Goal: Find contact information: Find contact information

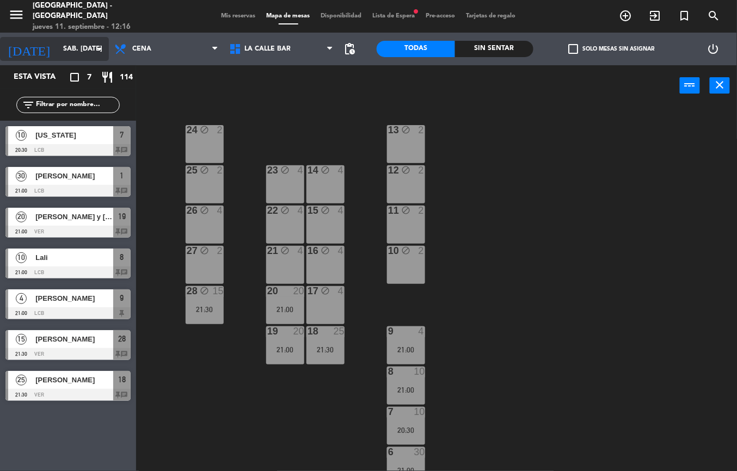
click at [71, 40] on input "sáb. [DATE]" at bounding box center [104, 49] width 92 height 19
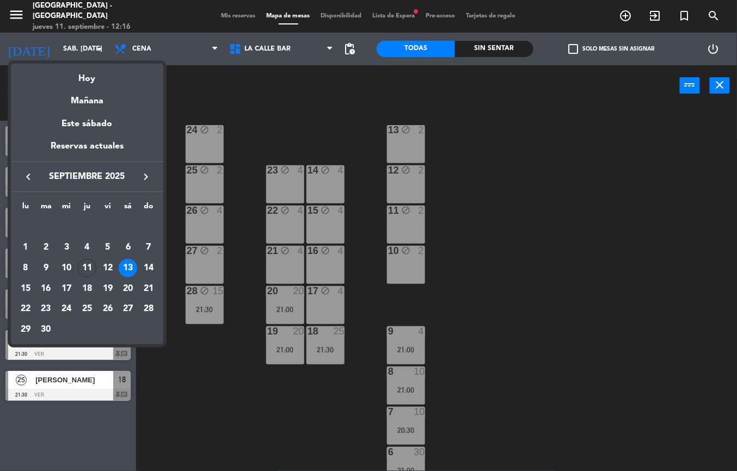
click at [573, 236] on div at bounding box center [368, 235] width 737 height 471
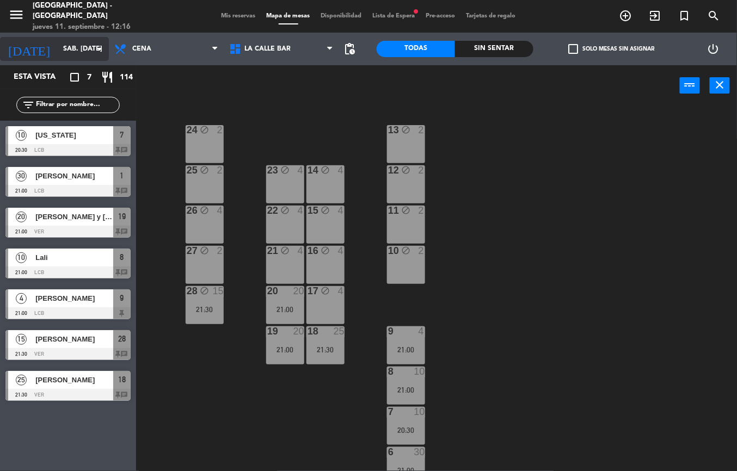
click at [64, 53] on input "sáb. [DATE]" at bounding box center [104, 49] width 92 height 19
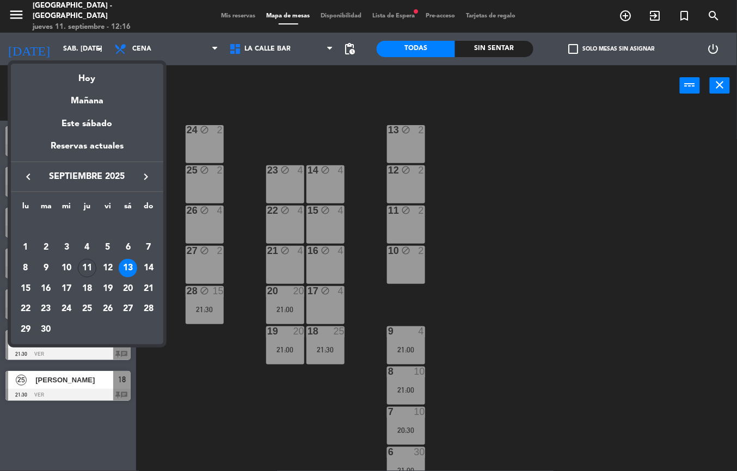
click at [110, 266] on div "12" at bounding box center [108, 268] width 19 height 19
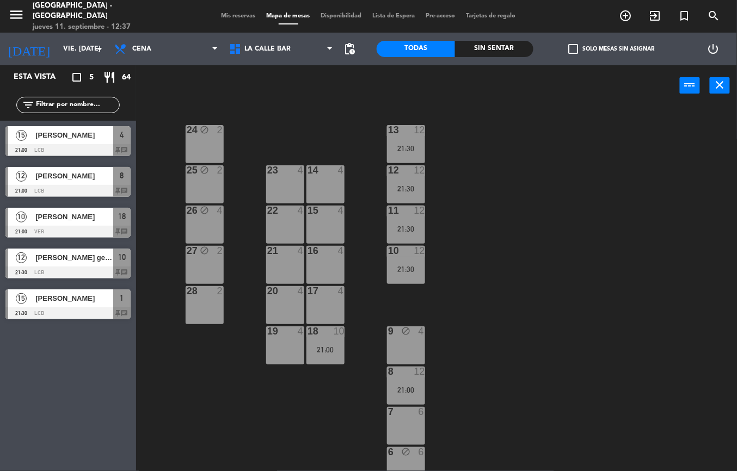
click at [85, 306] on div "[PERSON_NAME]" at bounding box center [73, 299] width 79 height 18
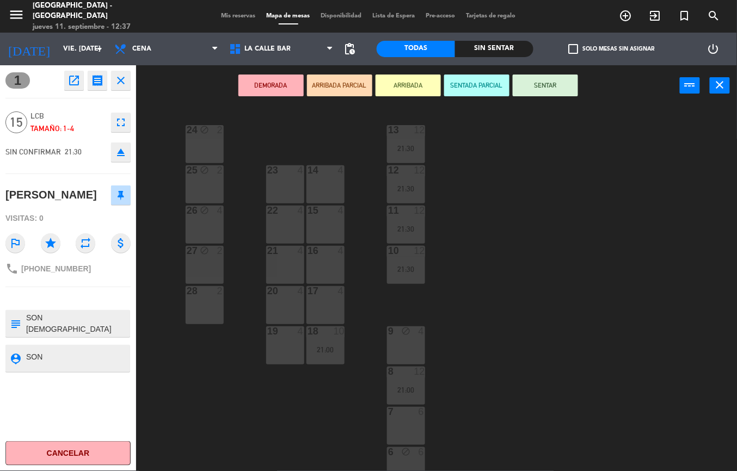
click at [53, 270] on span "+5492664334473" at bounding box center [56, 268] width 70 height 9
copy div "phone"
click at [614, 353] on div "24 block 2 13 12 21:30 23 4 14 4 25 block 2 12 12 21:30 15 4 22 4 26 block 4 11…" at bounding box center [440, 288] width 593 height 365
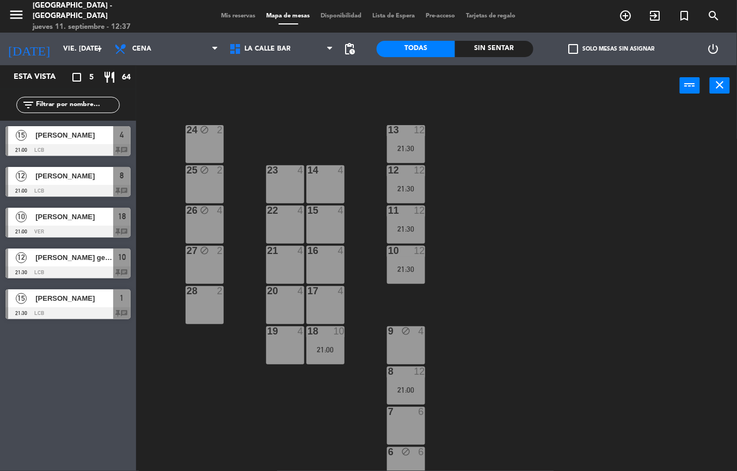
click at [64, 269] on div at bounding box center [67, 273] width 125 height 12
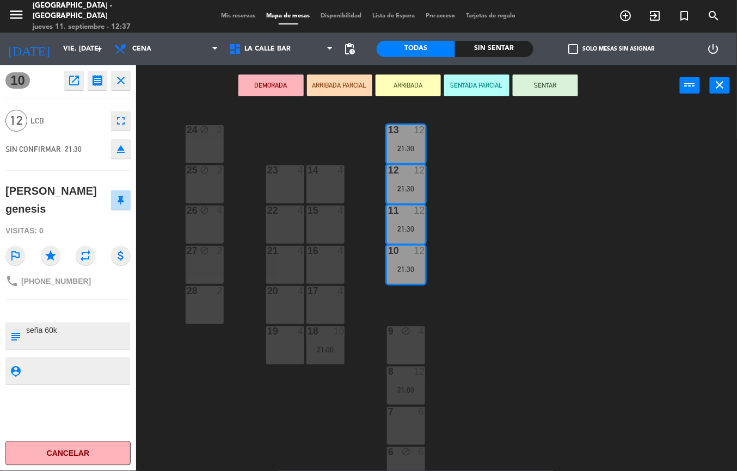
click at [56, 277] on span "+54 9 11 6860-1121" at bounding box center [56, 281] width 70 height 9
click at [55, 277] on span "+54 9 11 6860-1121" at bounding box center [56, 281] width 70 height 9
copy div "phone"
click at [546, 329] on div "24 block 2 13 12 21:30 23 4 14 4 25 block 2 12 12 21:30 15 4 22 4 26 block 4 11…" at bounding box center [440, 288] width 593 height 365
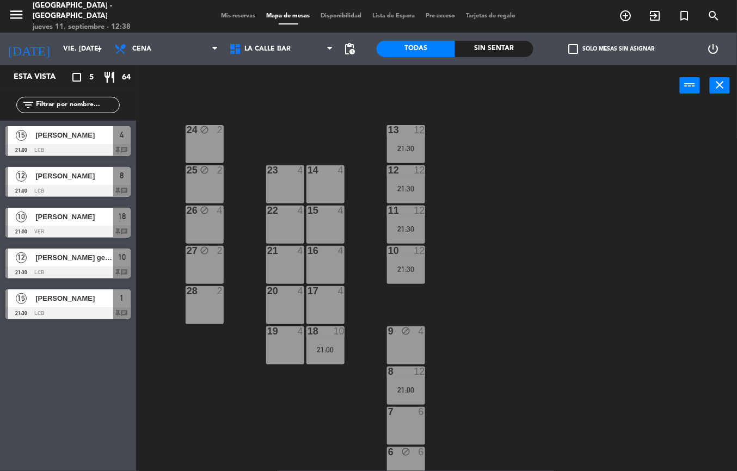
click at [77, 218] on span "Vanesa Acosta" at bounding box center [74, 216] width 78 height 11
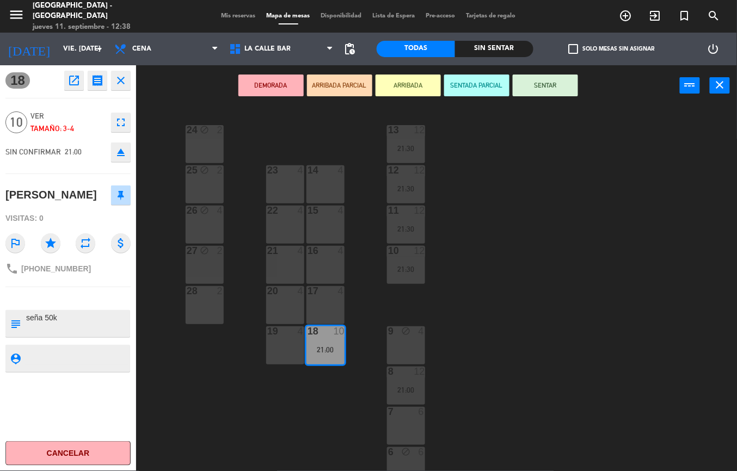
click at [194, 384] on div "24 block 2 13 12 21:30 23 4 14 4 25 block 2 12 12 21:30 15 4 22 4 26 block 4 11…" at bounding box center [440, 288] width 593 height 365
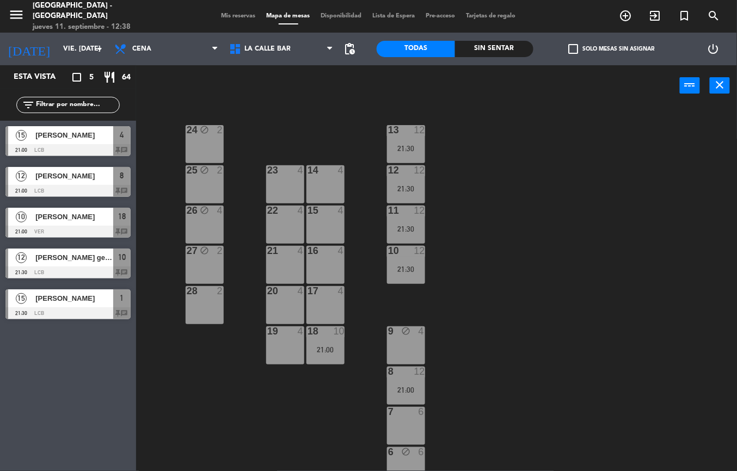
click at [59, 211] on span "Vanesa Acosta" at bounding box center [74, 216] width 78 height 11
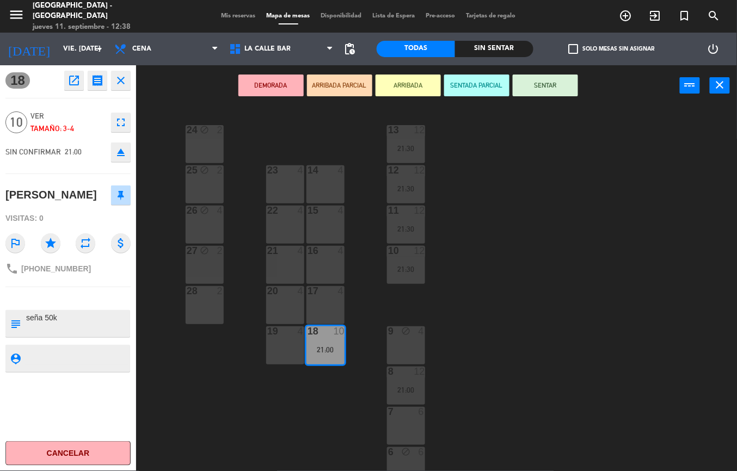
click at [51, 264] on span "+5491123911515" at bounding box center [56, 268] width 70 height 9
copy div "phone"
click at [554, 368] on div "24 block 2 13 12 21:30 23 4 14 4 25 block 2 12 12 21:30 15 4 22 4 26 block 4 11…" at bounding box center [440, 288] width 593 height 365
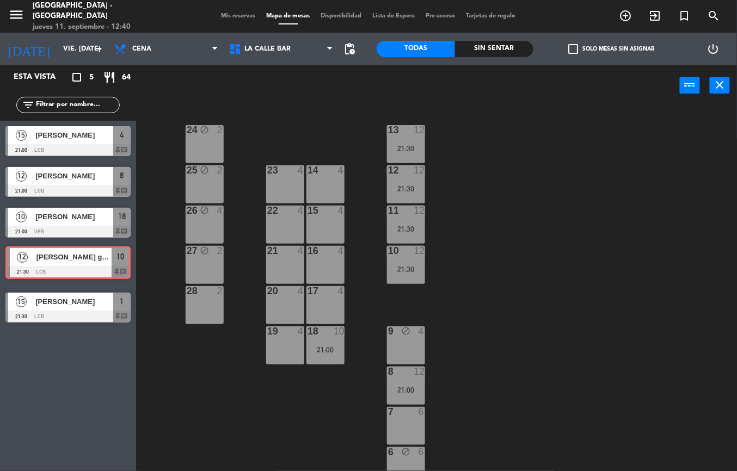
click at [79, 271] on div "12 Agustin genesis 21:30 LCB 10 chat 12 Agustin genesis 21:30 LCB 10 chat" at bounding box center [68, 265] width 136 height 44
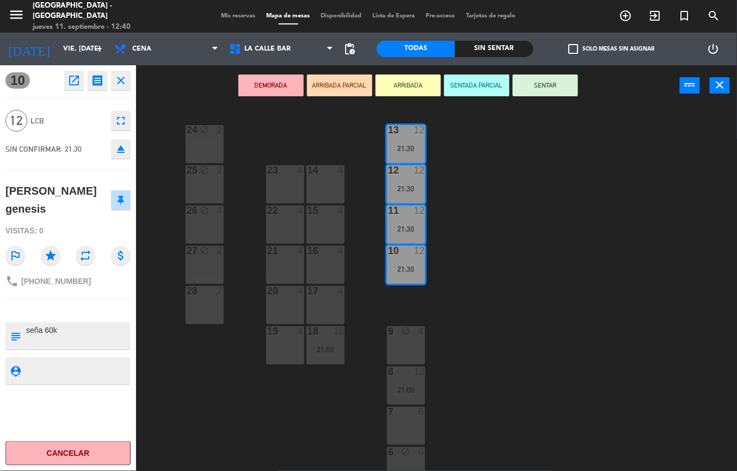
click at [210, 344] on div "24 block 2 13 12 21:30 23 4 14 4 25 block 2 12 12 21:30 15 4 22 4 26 block 4 11…" at bounding box center [440, 288] width 593 height 365
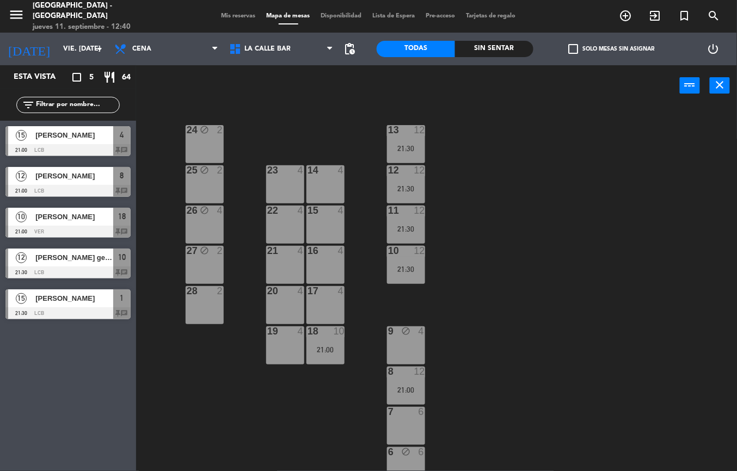
click at [57, 186] on div "12 Sofia Bortolin 21:00 LCB 8 chat" at bounding box center [68, 182] width 136 height 41
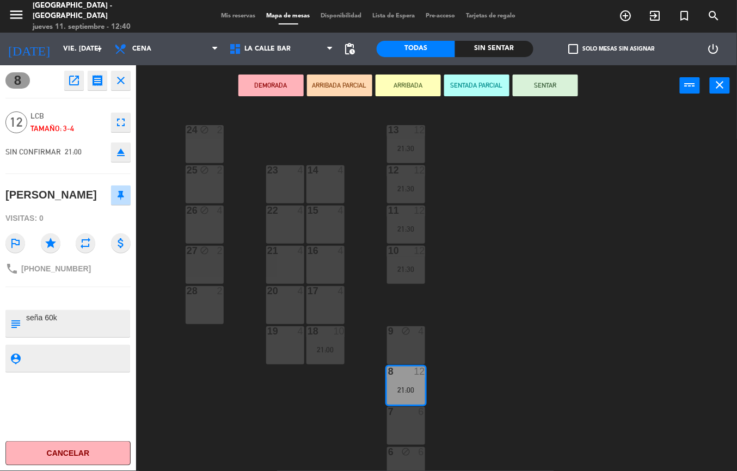
click at [55, 269] on span "+5491163245200" at bounding box center [56, 268] width 70 height 9
copy div "phone"
click at [547, 336] on div "24 block 2 13 12 21:30 23 4 14 4 25 block 2 12 12 21:30 15 4 22 4 26 block 4 11…" at bounding box center [440, 288] width 593 height 365
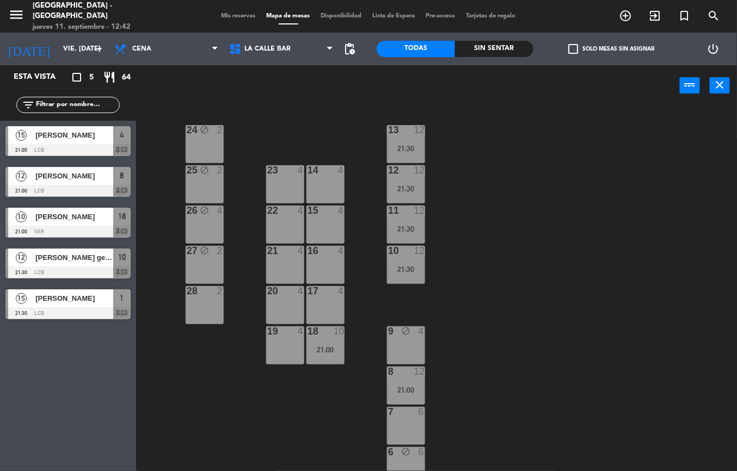
click at [64, 134] on span "elio dominguez" at bounding box center [74, 135] width 78 height 11
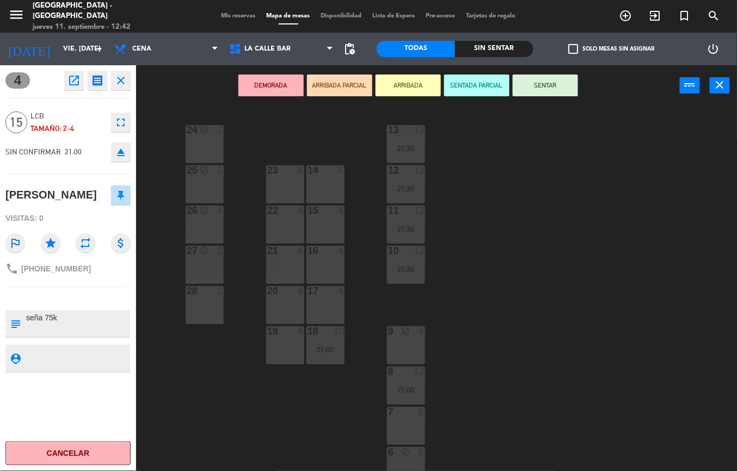
click at [48, 267] on span "+5491136072061" at bounding box center [56, 268] width 70 height 9
copy div "phone"
drag, startPoint x: 516, startPoint y: 256, endPoint x: 521, endPoint y: 255, distance: 5.6
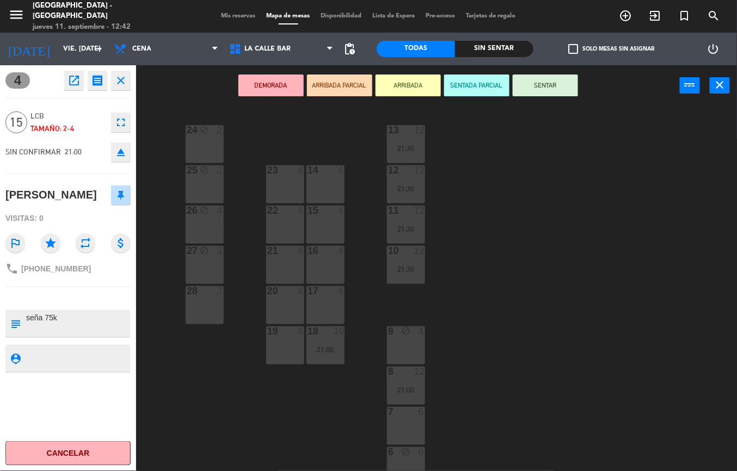
click at [521, 255] on div "24 block 2 13 12 21:30 23 4 14 4 25 block 2 12 12 21:30 15 4 22 4 26 block 4 11…" at bounding box center [440, 288] width 593 height 365
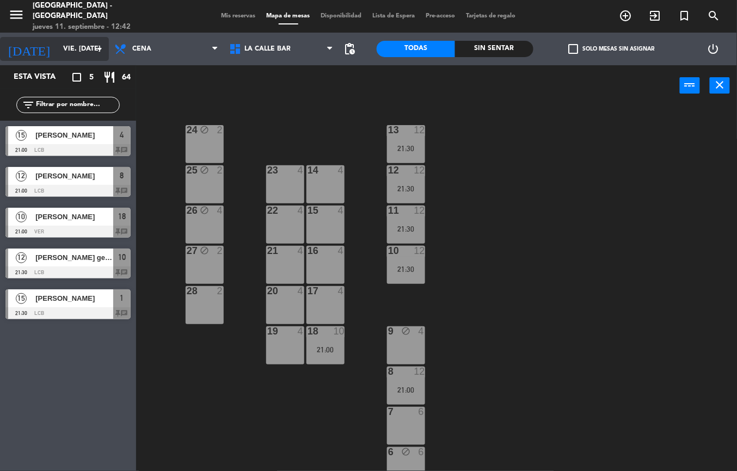
click at [63, 48] on input "vie. [DATE]" at bounding box center [104, 49] width 92 height 19
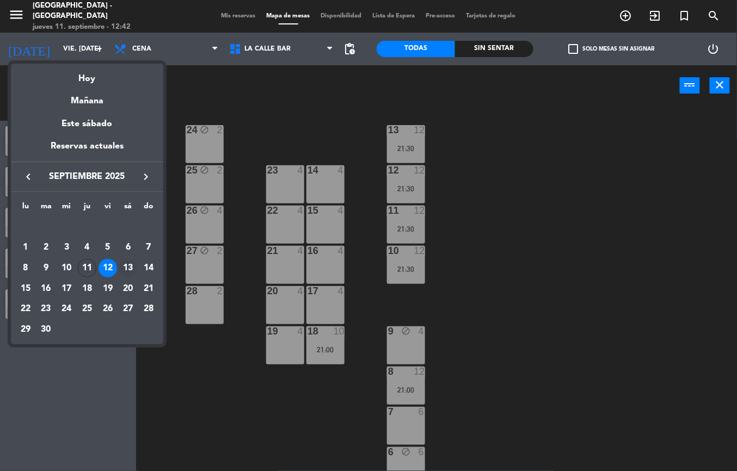
click at [126, 267] on div "13" at bounding box center [128, 268] width 19 height 19
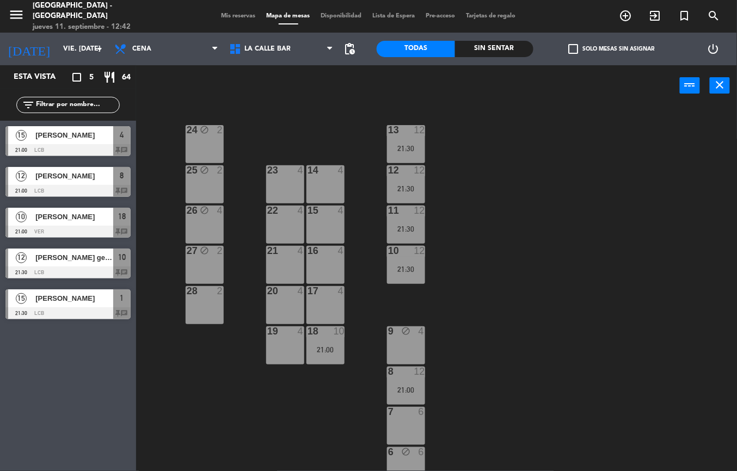
type input "sáb. 13 sep."
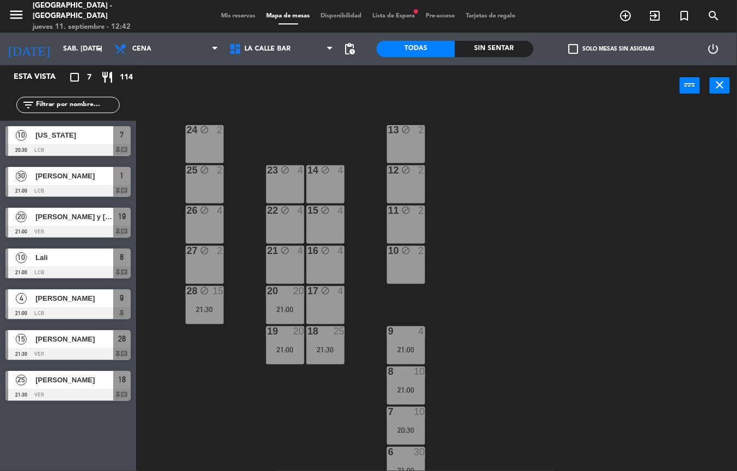
click at [64, 390] on div at bounding box center [67, 395] width 125 height 12
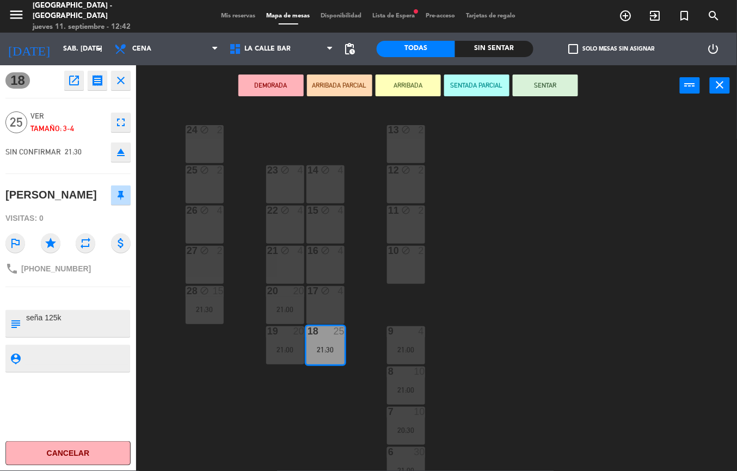
click at [46, 273] on span "+5491140791436" at bounding box center [56, 268] width 70 height 9
drag, startPoint x: 46, startPoint y: 273, endPoint x: 33, endPoint y: 270, distance: 13.3
copy div "phone"
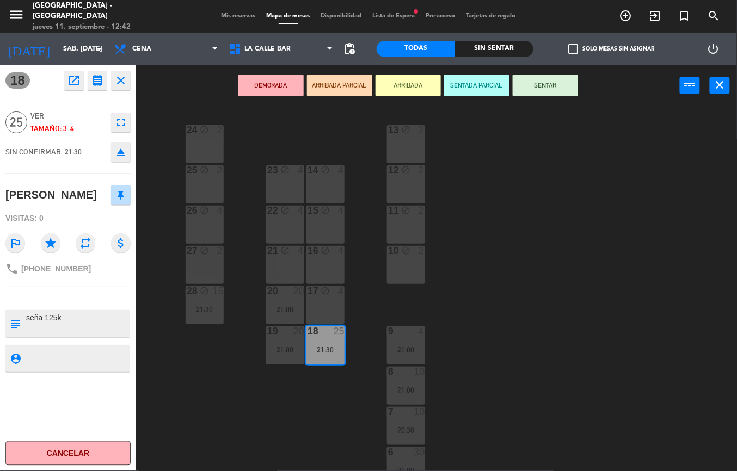
click at [458, 260] on div "24 block 2 13 block 2 23 block 4 14 block 4 25 block 2 12 block 2 15 block 4 22…" at bounding box center [440, 288] width 593 height 365
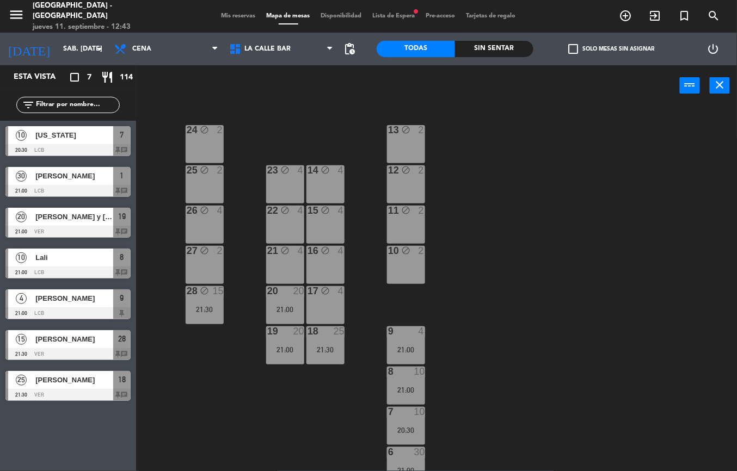
click at [66, 380] on span "Carolina Burd" at bounding box center [74, 379] width 78 height 11
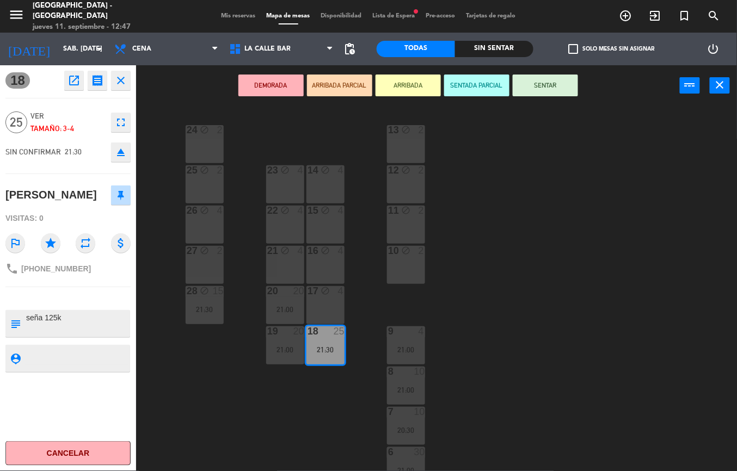
click at [47, 268] on span "+5491140791436" at bounding box center [56, 268] width 70 height 9
copy div "phone"
click at [554, 325] on div "24 block 2 13 block 2 23 block 4 14 block 4 25 block 2 12 block 2 15 block 4 22…" at bounding box center [440, 288] width 593 height 365
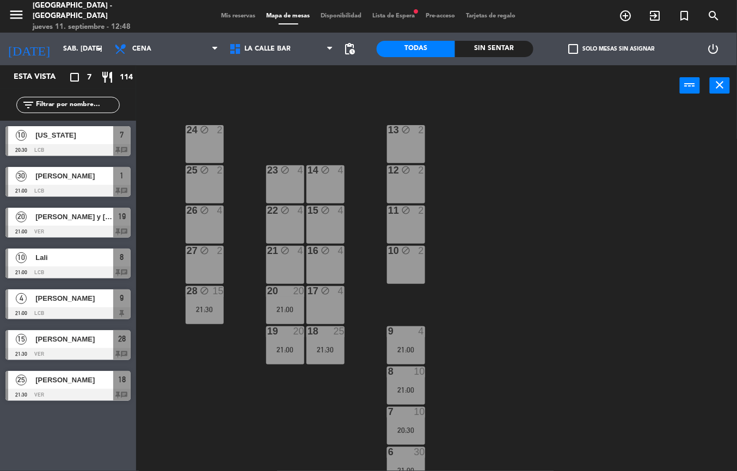
click at [74, 337] on span "Belu savio" at bounding box center [74, 339] width 78 height 11
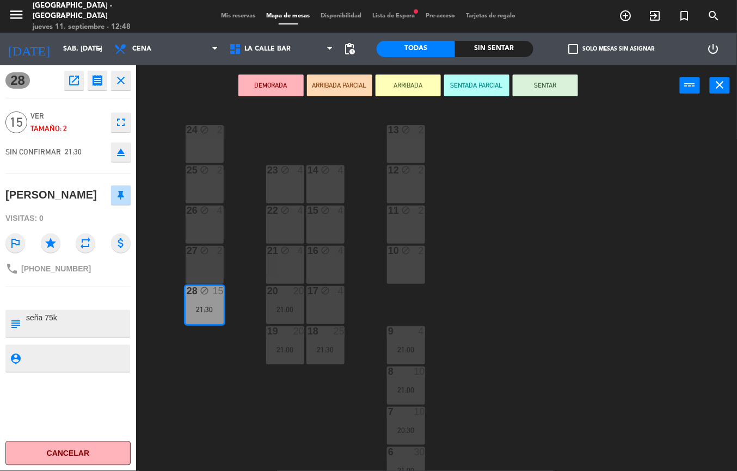
click at [48, 266] on span "+5491123146750" at bounding box center [56, 268] width 70 height 9
click at [48, 268] on span "+5491123146750" at bounding box center [56, 268] width 70 height 9
copy div "phone"
click at [506, 348] on div "24 block 2 13 block 2 23 block 4 14 block 4 25 block 2 12 block 2 15 block 4 22…" at bounding box center [440, 288] width 593 height 365
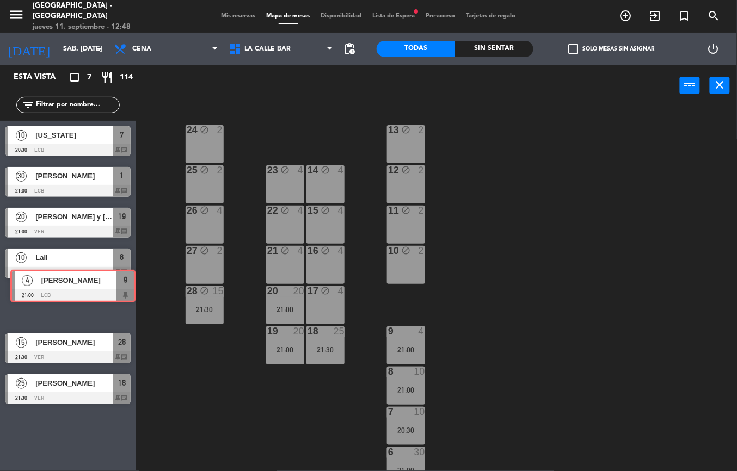
drag, startPoint x: 70, startPoint y: 310, endPoint x: 74, endPoint y: 281, distance: 29.2
click at [74, 282] on div "10 Virginia 20:30 LCB 7 chat 30 Alejandro García Robertson 21:00 LCB 1 chat 20 …" at bounding box center [68, 265] width 136 height 289
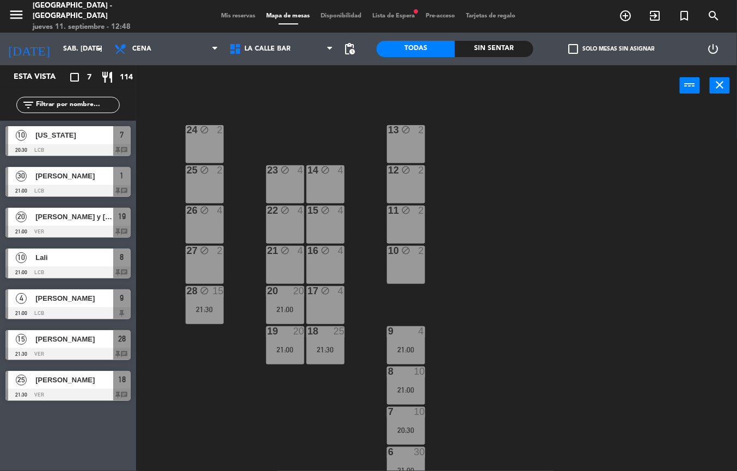
click at [60, 268] on div at bounding box center [67, 273] width 125 height 12
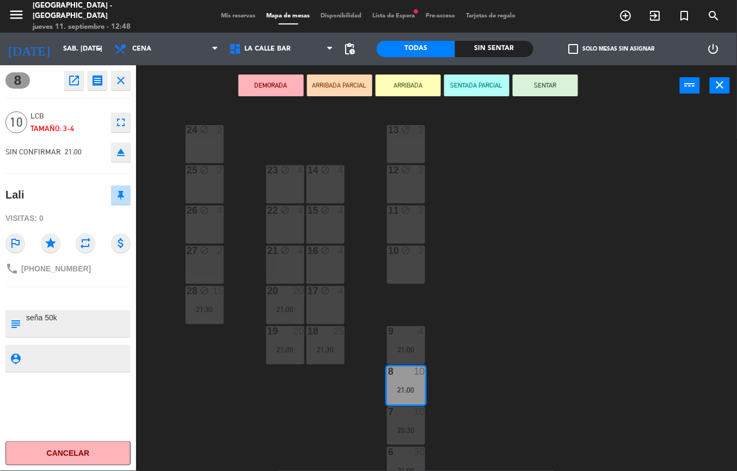
click at [51, 269] on span "+5491154875543" at bounding box center [56, 268] width 70 height 9
copy div "phone"
click at [157, 339] on div "24 block 2 13 block 2 23 block 4 14 block 4 25 block 2 12 block 2 15 block 4 22…" at bounding box center [440, 288] width 593 height 365
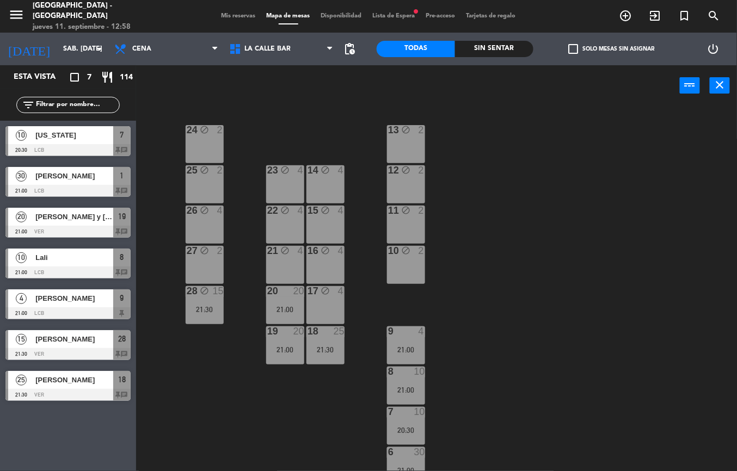
click at [66, 223] on span "Axel y Andrea" at bounding box center [74, 216] width 78 height 11
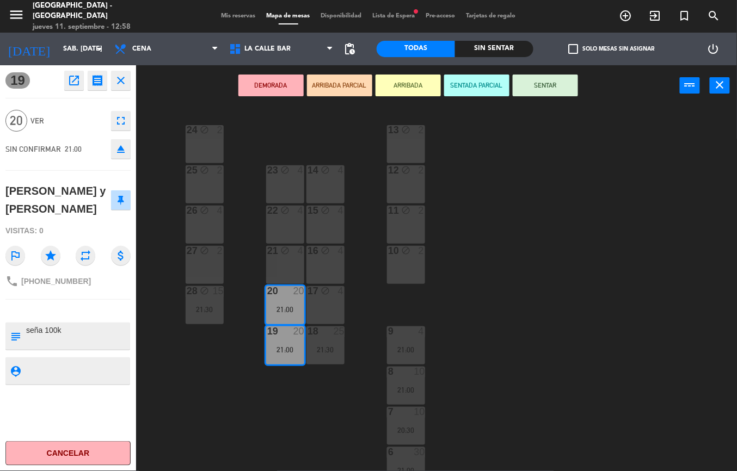
click at [51, 277] on span "+5491162059459" at bounding box center [56, 281] width 70 height 9
drag, startPoint x: 51, startPoint y: 264, endPoint x: 60, endPoint y: 266, distance: 8.9
click at [60, 277] on span "+5491162059459" at bounding box center [56, 281] width 70 height 9
drag, startPoint x: 60, startPoint y: 266, endPoint x: 40, endPoint y: 261, distance: 20.6
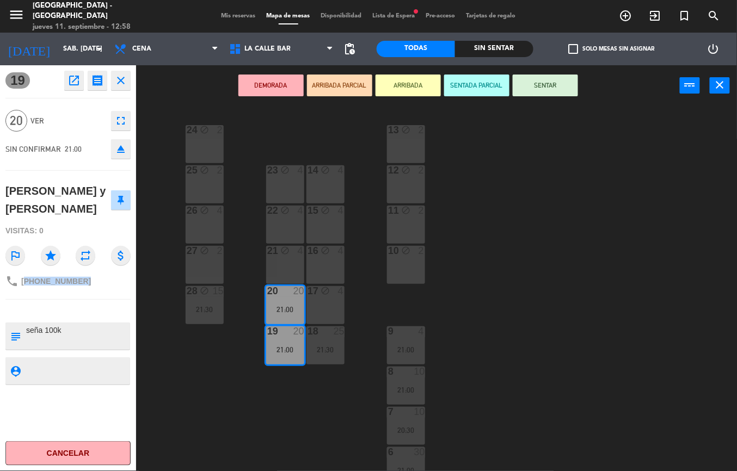
copy span "5491162059459"
click at [473, 327] on div "24 block 2 13 block 2 23 block 4 14 block 4 25 block 2 12 block 2 15 block 4 22…" at bounding box center [440, 288] width 593 height 365
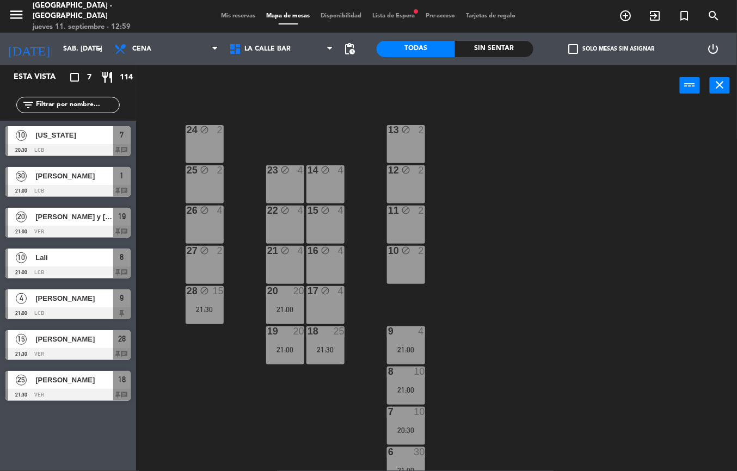
click at [61, 187] on div "30 Alejandro García Robertson 21:00 LCB 1 chat" at bounding box center [68, 182] width 136 height 41
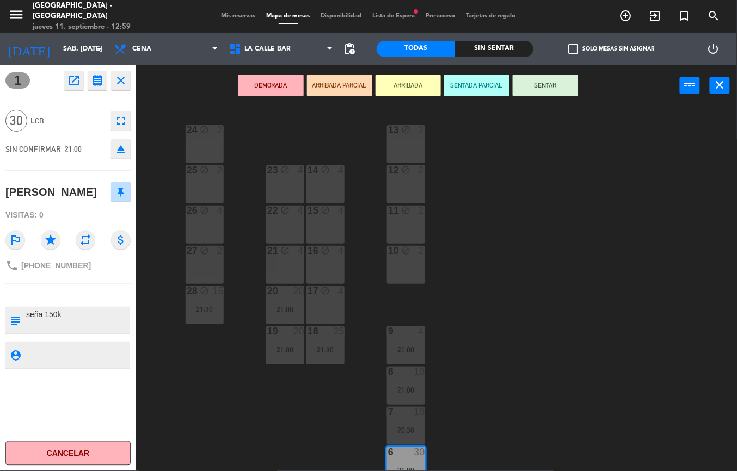
click at [60, 270] on span "+54 9 11 5474-8563" at bounding box center [56, 265] width 70 height 9
click at [452, 266] on div "24 block 2 13 block 2 23 block 4 14 block 4 25 block 2 12 block 2 15 block 4 22…" at bounding box center [440, 288] width 593 height 365
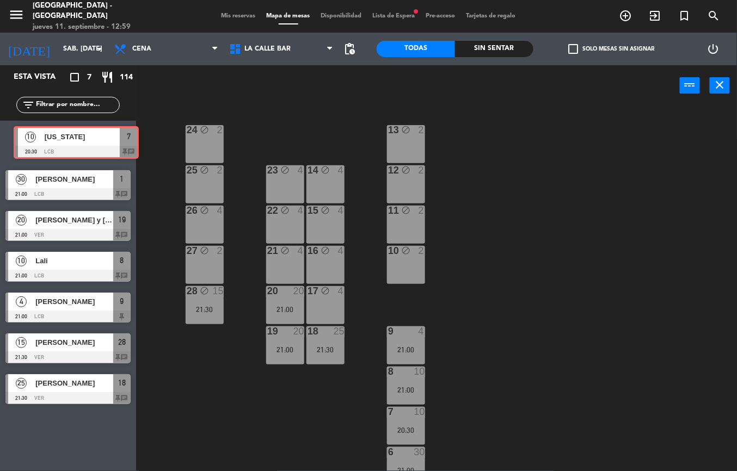
click at [74, 126] on div "10 Virginia 20:30 LCB 7 chat 10 Virginia 20:30 LCB 7 chat" at bounding box center [68, 143] width 136 height 44
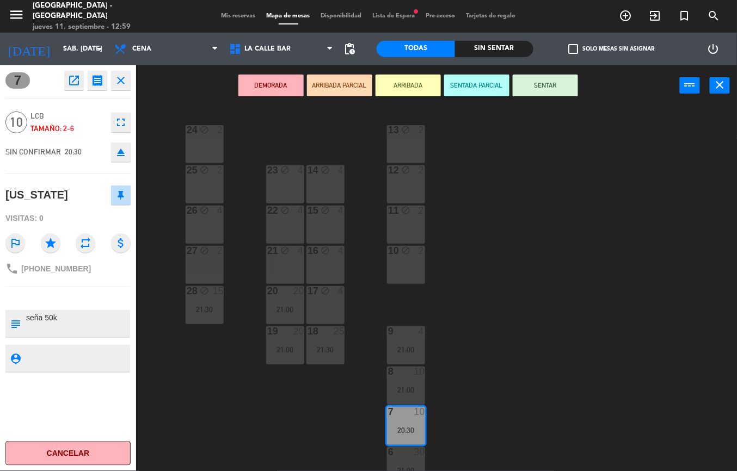
click at [57, 269] on span "+5491136309906" at bounding box center [56, 268] width 70 height 9
click at [57, 264] on span "+5491136309906" at bounding box center [56, 268] width 70 height 9
click at [510, 401] on div "24 block 2 13 block 2 23 block 4 14 block 4 25 block 2 12 block 2 15 block 4 22…" at bounding box center [440, 288] width 593 height 365
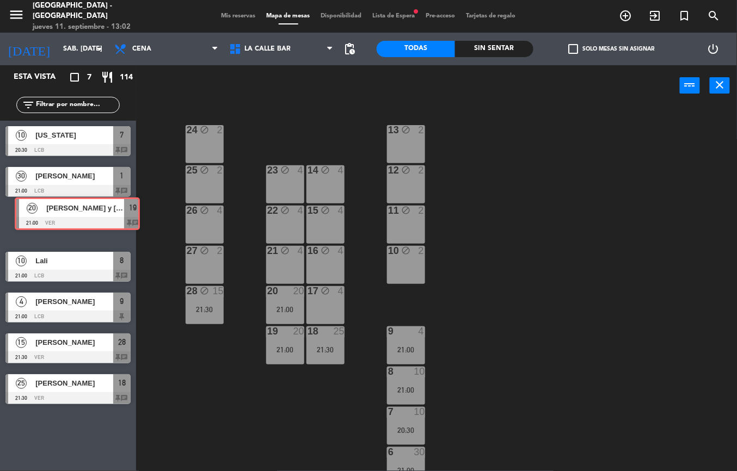
drag, startPoint x: 57, startPoint y: 226, endPoint x: 66, endPoint y: 216, distance: 13.9
click at [66, 216] on div "20 Axel y Andrea 21:00 VER 19 chat 20 Axel y Andrea 21:00 VER 19 chat" at bounding box center [68, 224] width 136 height 44
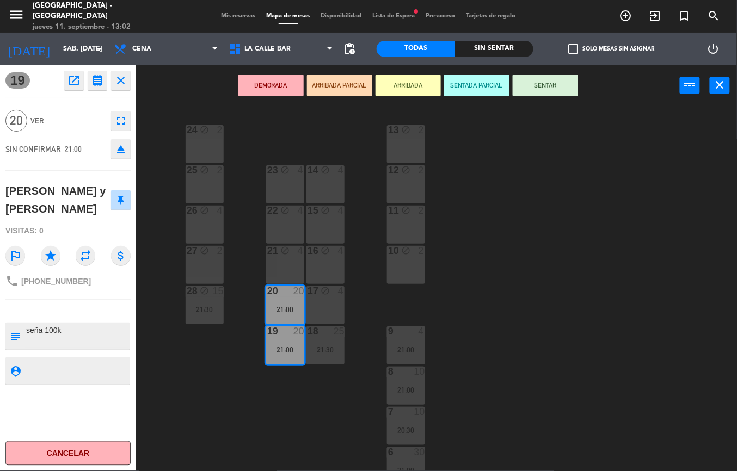
click at [526, 226] on div "24 block 2 13 block 2 23 block 4 14 block 4 25 block 2 12 block 2 15 block 4 22…" at bounding box center [440, 288] width 593 height 365
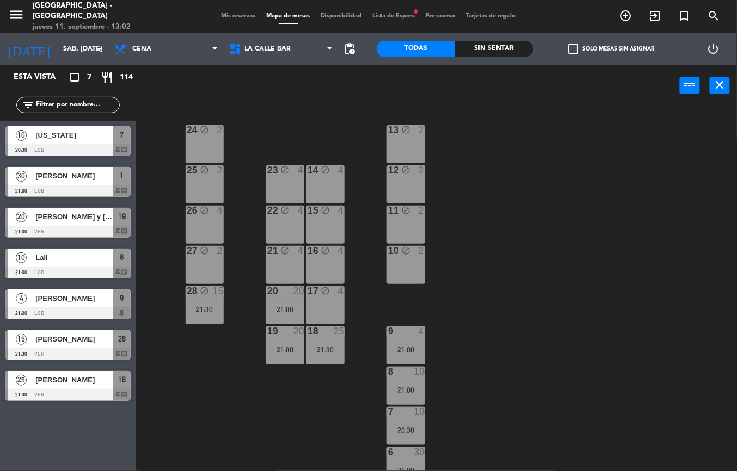
click at [396, 21] on div "Mis reservas Mapa de mesas Disponibilidad Lista de Espera fiber_manual_record P…" at bounding box center [368, 16] width 305 height 10
click at [396, 11] on div "Mis reservas Mapa de mesas Disponibilidad Lista de Espera fiber_manual_record P…" at bounding box center [368, 16] width 305 height 10
click at [396, 18] on span "Lista de Espera fiber_manual_record" at bounding box center [393, 16] width 53 height 6
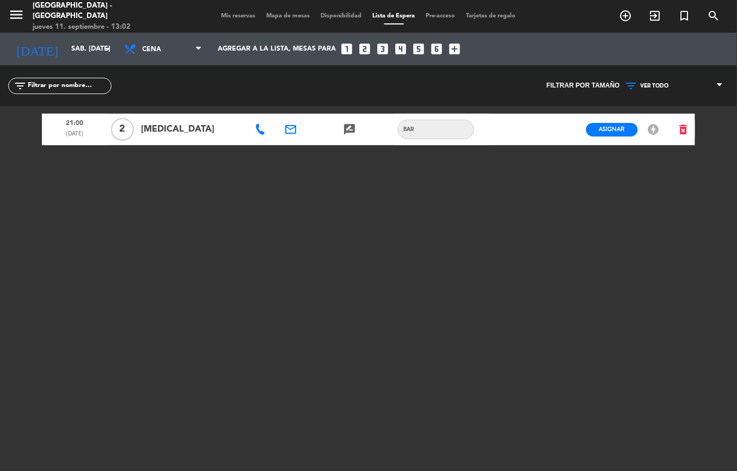
click at [294, 16] on span "Mapa de mesas" at bounding box center [288, 16] width 54 height 6
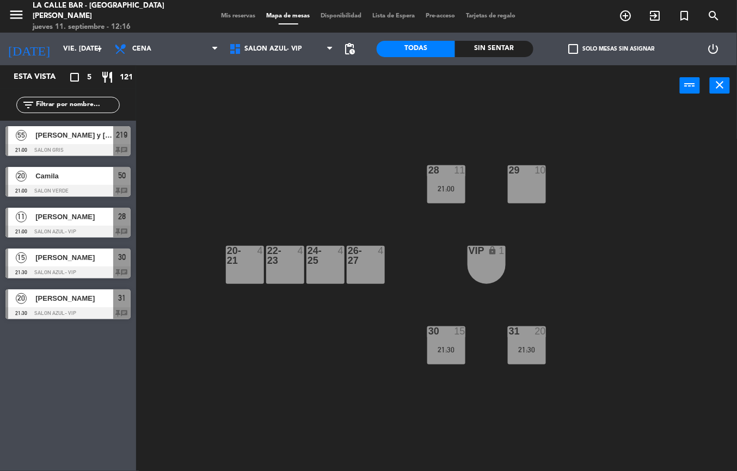
click at [58, 44] on input "vie. [DATE]" at bounding box center [104, 49] width 92 height 19
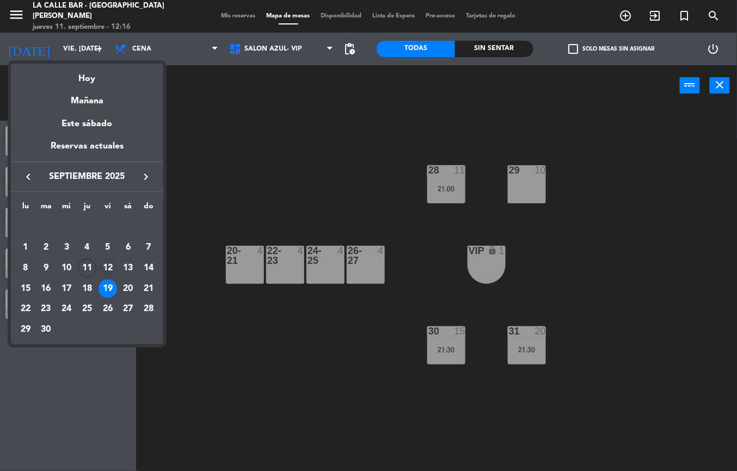
click at [109, 262] on div "12" at bounding box center [108, 268] width 19 height 19
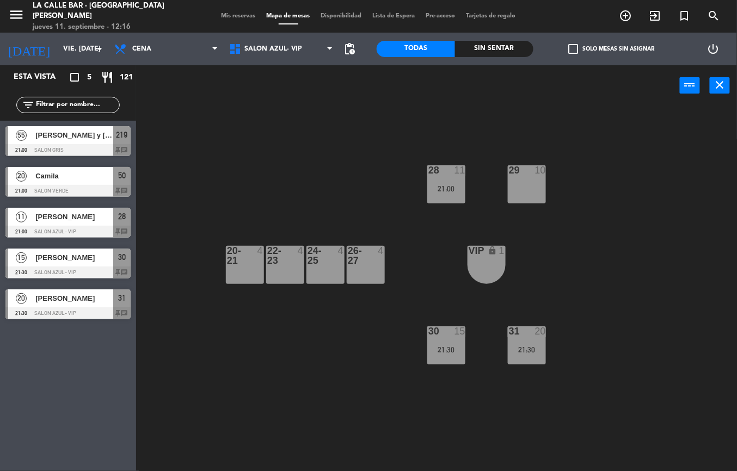
type input "vie. [DATE]"
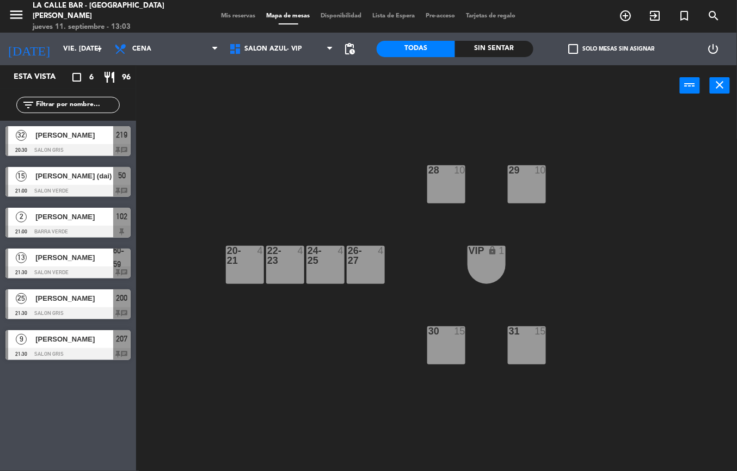
click at [51, 355] on div at bounding box center [67, 354] width 125 height 12
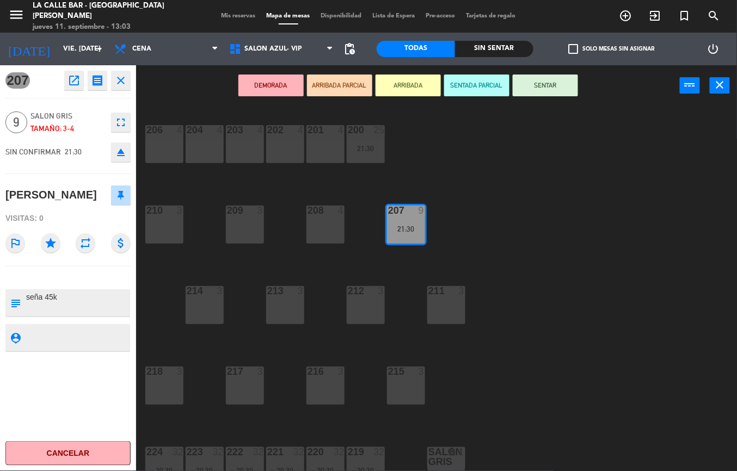
click at [38, 194] on div "[PERSON_NAME]" at bounding box center [50, 195] width 91 height 18
drag, startPoint x: 38, startPoint y: 194, endPoint x: 39, endPoint y: 188, distance: 6.1
copy div "[PERSON_NAME]"
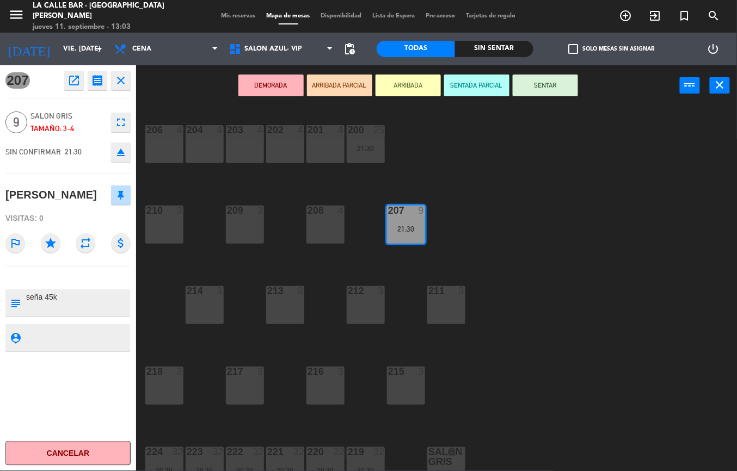
click at [559, 233] on div "206 4 204 4 203 4 202 4 201 4 200 25 21:30 210 3 209 3 208 4 207 9 21:30 214 3 …" at bounding box center [440, 288] width 593 height 365
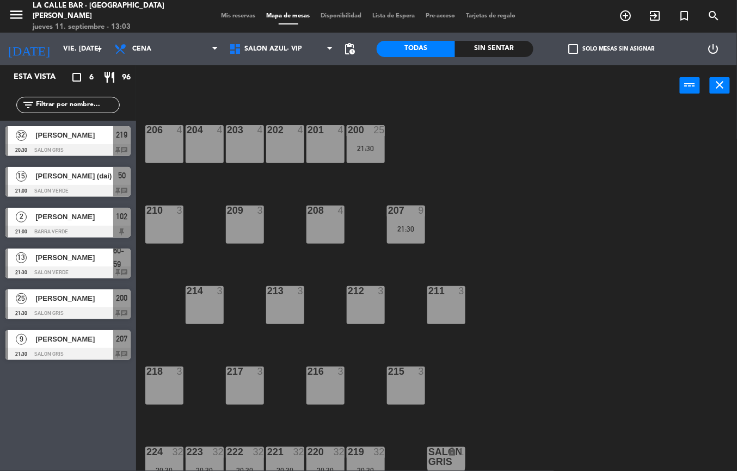
click at [75, 293] on span "[PERSON_NAME]" at bounding box center [74, 298] width 78 height 11
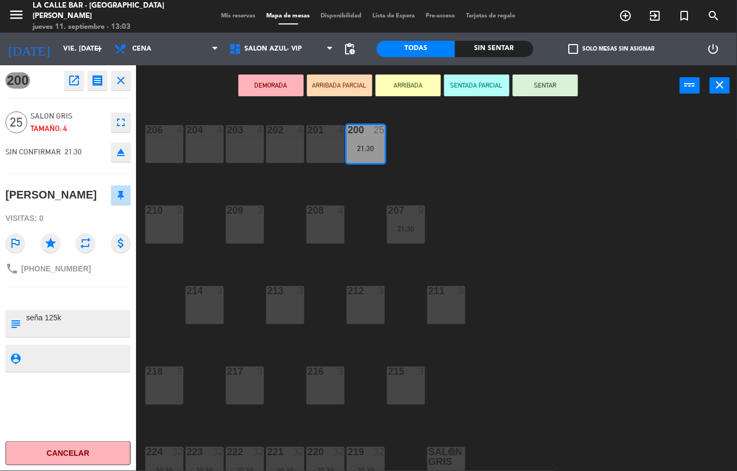
click at [64, 270] on span "+54 9 11 5588-7444" at bounding box center [56, 268] width 70 height 9
copy div "phone"
click at [538, 248] on div "206 4 204 4 203 4 202 4 201 4 200 25 21:30 210 3 209 3 208 4 207 9 21:30 214 3 …" at bounding box center [440, 288] width 593 height 365
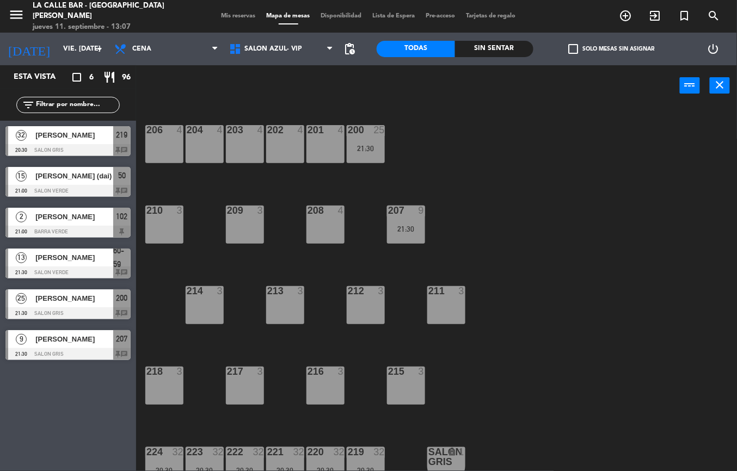
click at [57, 272] on div at bounding box center [67, 273] width 125 height 12
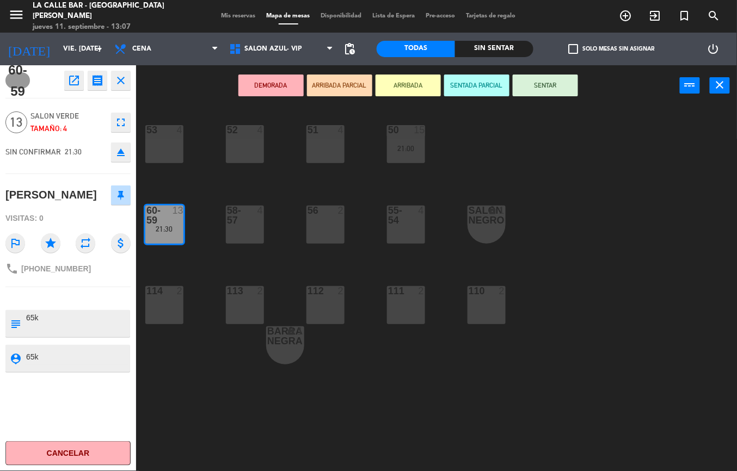
click at [59, 270] on span "+5492996325152" at bounding box center [56, 268] width 70 height 9
copy div "phone"
click at [229, 251] on div "53 4 52 4 51 4 50 15 21:00 60-59 13 21:30 58-57 4 56 2 55-54 4 SALON NEGRO lock…" at bounding box center [440, 288] width 593 height 365
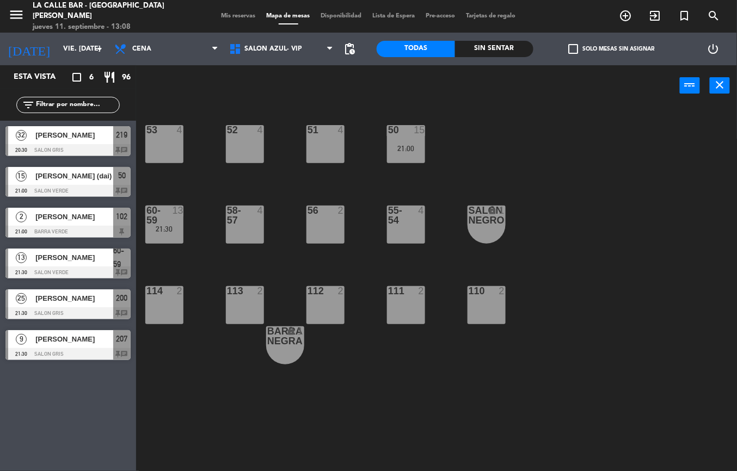
click at [55, 226] on div at bounding box center [67, 232] width 125 height 12
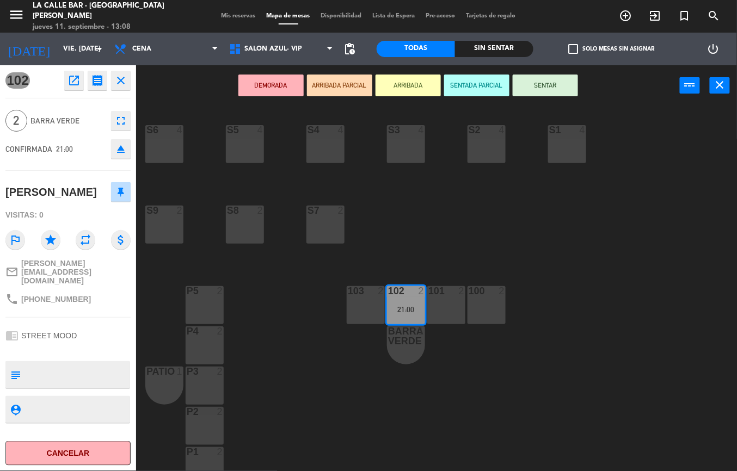
click at [251, 260] on div "S6 4 S5 4 S2 4 S3 4 S4 4 S1 4 S9 2 S8 2 S7 2 P5 2 103 2 102 2 21:00 101 2 100 2…" at bounding box center [440, 288] width 593 height 365
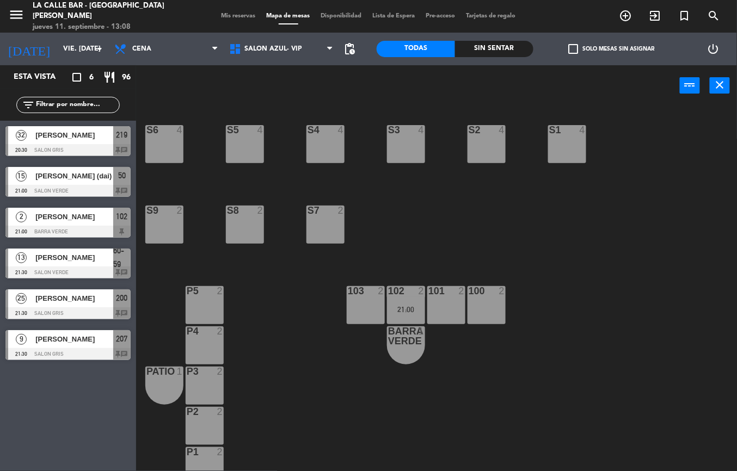
click at [70, 145] on div at bounding box center [67, 150] width 125 height 12
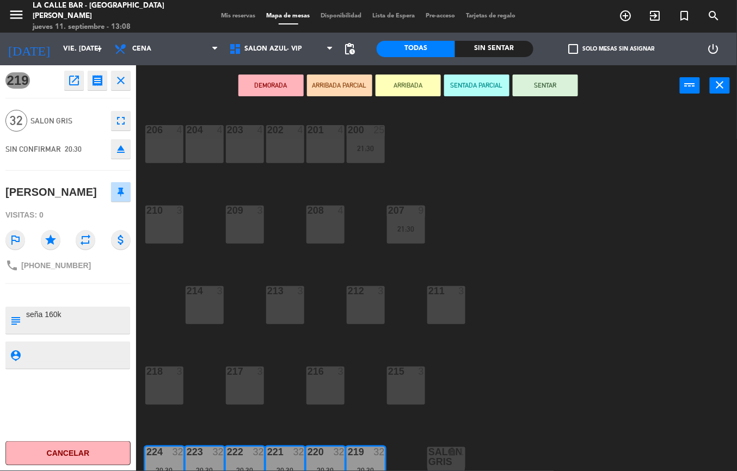
click at [61, 264] on span "+54 9 2974 17-9385" at bounding box center [56, 265] width 70 height 9
copy div "phone"
click at [519, 217] on div "206 4 204 4 203 4 202 4 201 4 200 25 21:30 210 3 209 3 208 4 207 9 21:30 214 3 …" at bounding box center [440, 288] width 593 height 365
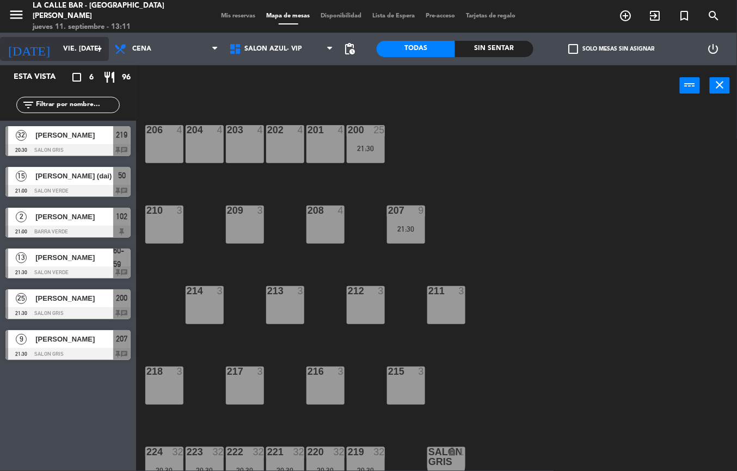
click at [78, 50] on input "vie. [DATE]" at bounding box center [104, 49] width 92 height 19
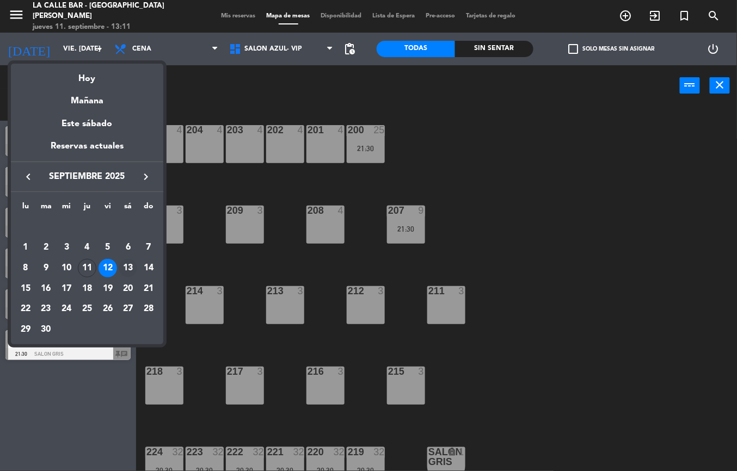
click at [133, 266] on div "13" at bounding box center [128, 268] width 19 height 19
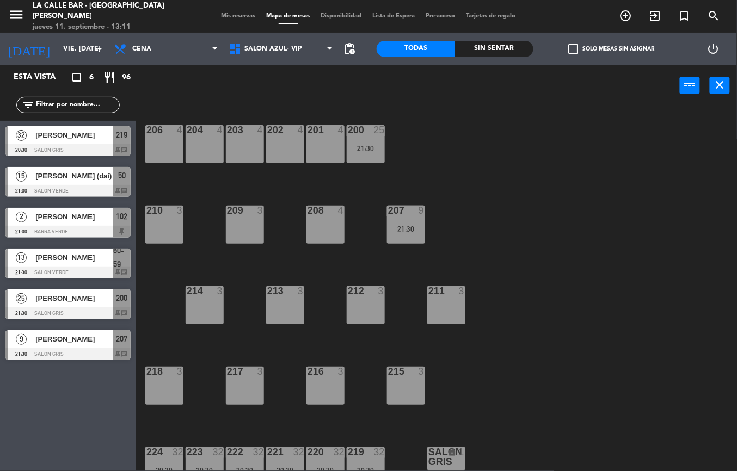
type input "sáb. 13 sep."
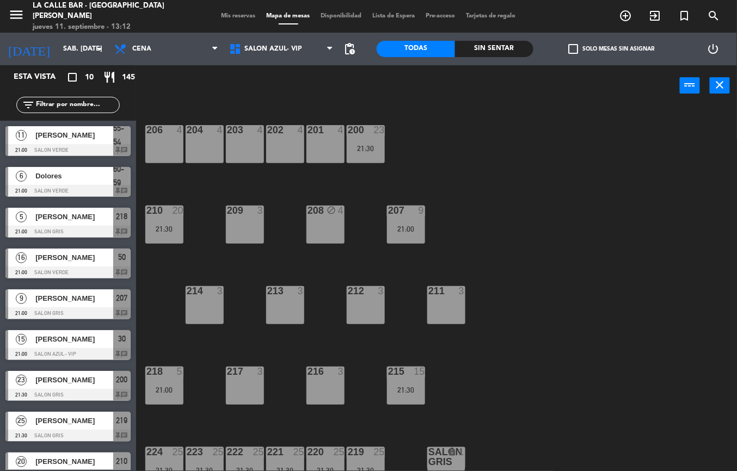
scroll to position [59, 0]
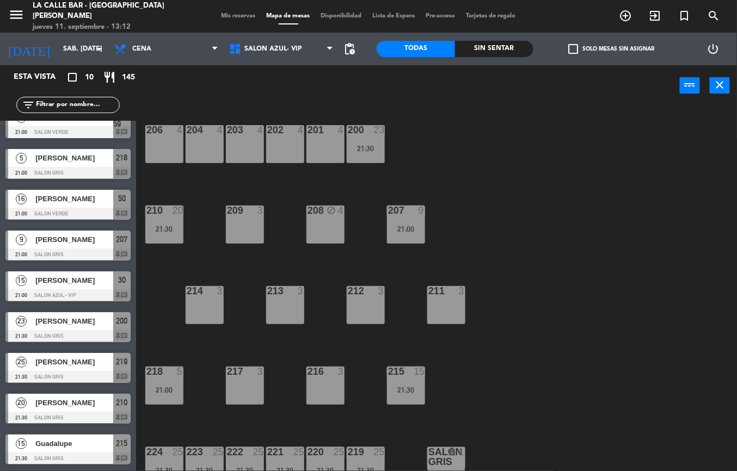
click at [70, 463] on div at bounding box center [67, 459] width 125 height 12
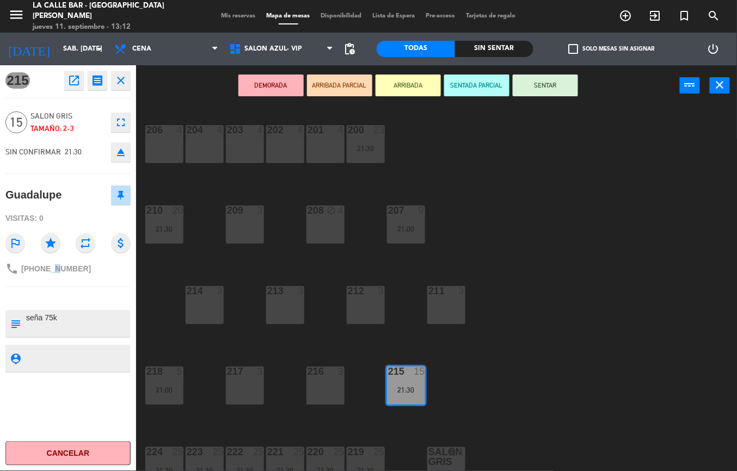
drag, startPoint x: 51, startPoint y: 268, endPoint x: 54, endPoint y: 273, distance: 5.8
click at [54, 273] on span "+5491153892493" at bounding box center [56, 268] width 70 height 9
click at [55, 273] on span "+5491153892493" at bounding box center [56, 268] width 70 height 9
drag, startPoint x: 571, startPoint y: 338, endPoint x: 455, endPoint y: 336, distance: 116.5
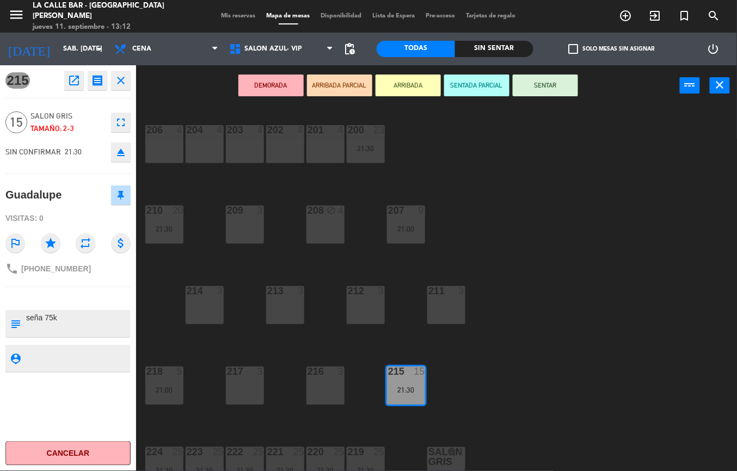
click at [573, 338] on div "206 4 204 4 203 4 202 4 201 4 200 23 21:30 210 20 21:30 209 3 208 block 4 207 9…" at bounding box center [440, 288] width 593 height 365
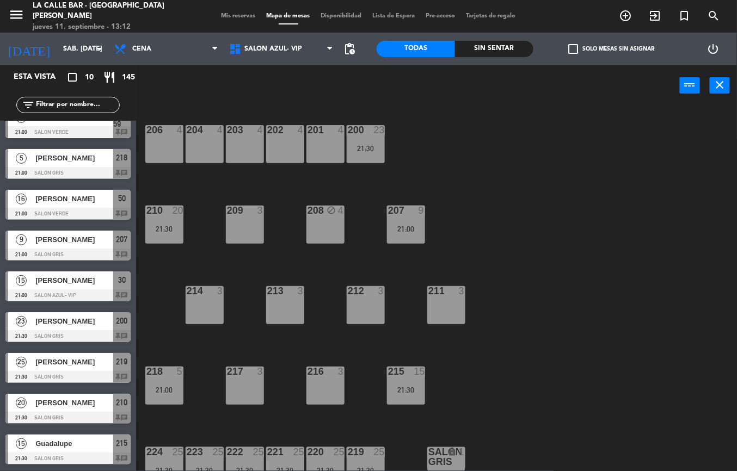
click at [76, 412] on div at bounding box center [67, 418] width 125 height 12
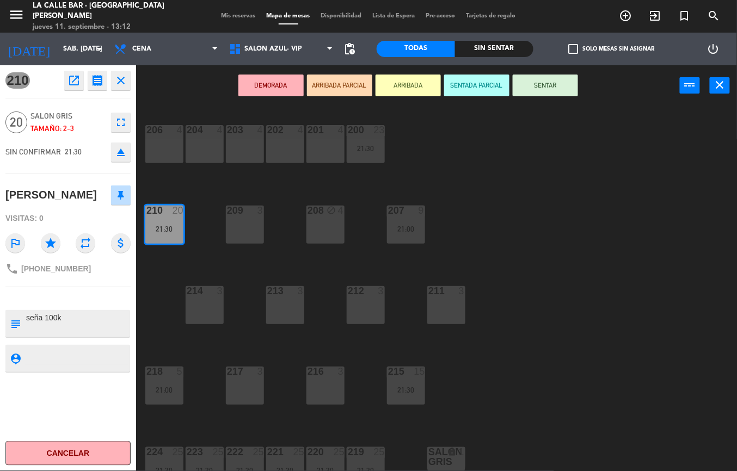
click at [58, 268] on span "+5491158786190" at bounding box center [56, 268] width 70 height 9
copy div "phone"
click at [206, 259] on div "206 4 204 4 203 4 202 4 201 4 200 23 21:30 210 20 21:30 209 3 208 block 4 207 9…" at bounding box center [440, 288] width 593 height 365
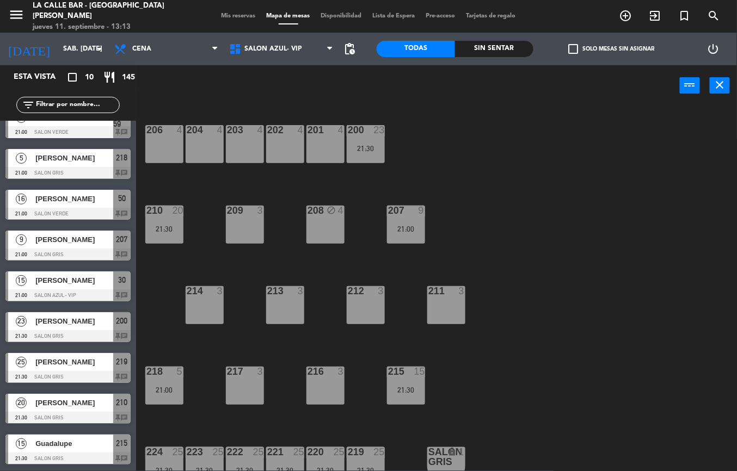
click at [64, 360] on span "Florencia Gatti" at bounding box center [74, 361] width 78 height 11
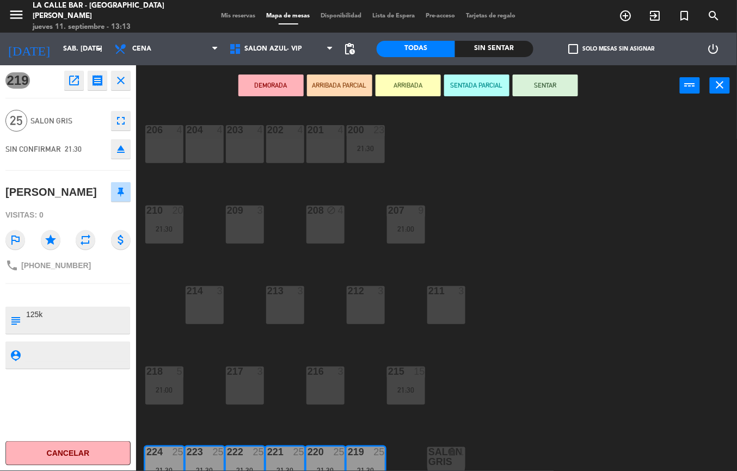
click at [65, 257] on div "phone +54 9 11 6007-7274" at bounding box center [67, 265] width 125 height 21
click at [72, 268] on span "+54 9 11 6007-7274" at bounding box center [56, 265] width 70 height 9
copy div "phone"
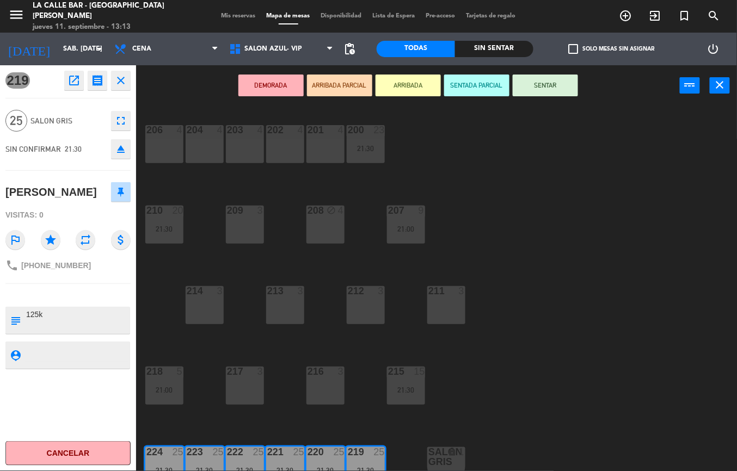
click at [489, 212] on div "206 4 204 4 203 4 202 4 201 4 200 23 21:30 210 20 21:30 209 3 208 block 4 207 9…" at bounding box center [440, 288] width 593 height 365
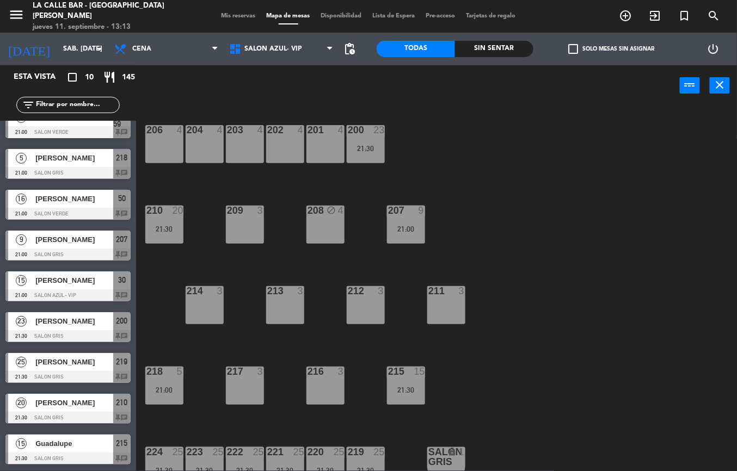
click at [69, 323] on span "Carolina Curutchet" at bounding box center [74, 321] width 78 height 11
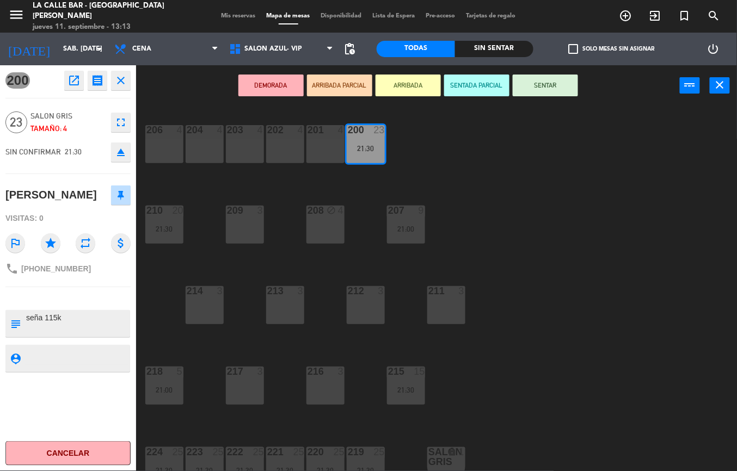
click at [42, 270] on span "+5491141598996" at bounding box center [56, 268] width 70 height 9
copy div "phone"
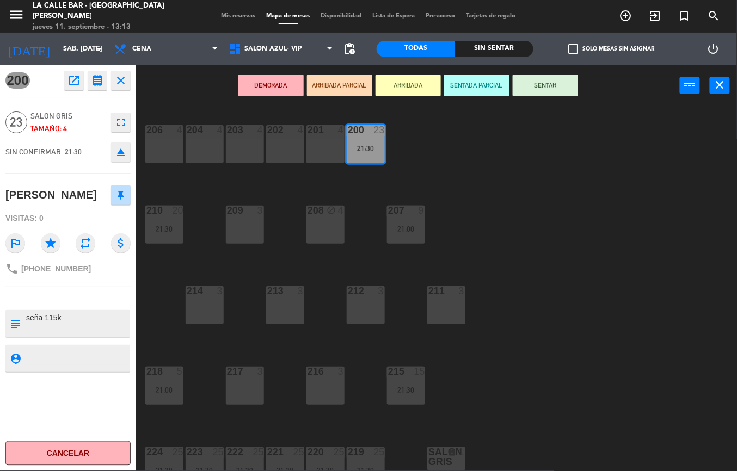
click at [151, 275] on div "206 4 204 4 203 4 202 4 201 4 200 23 21:30 210 20 21:30 209 3 208 block 4 207 9…" at bounding box center [440, 288] width 593 height 365
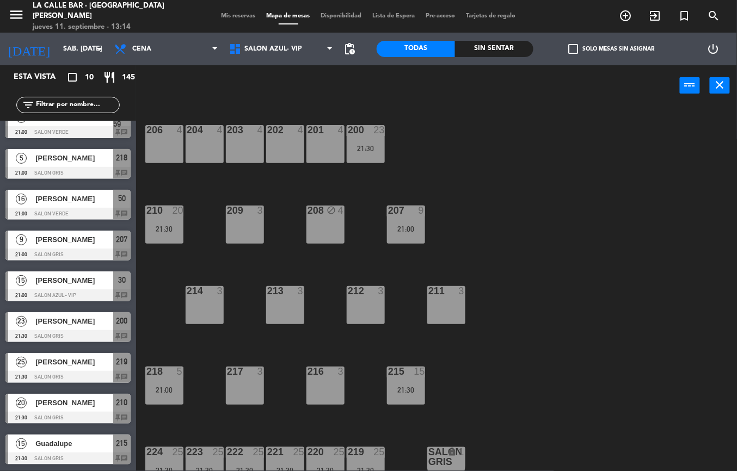
click at [75, 327] on span "Carolina Curutchet" at bounding box center [74, 321] width 78 height 11
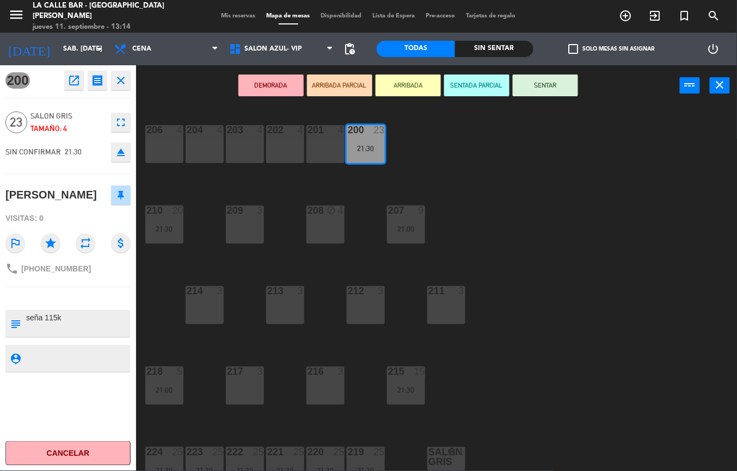
click at [519, 227] on div "206 4 204 4 203 4 202 4 201 4 200 23 21:30 210 20 21:30 209 3 208 block 4 207 9…" at bounding box center [440, 288] width 593 height 365
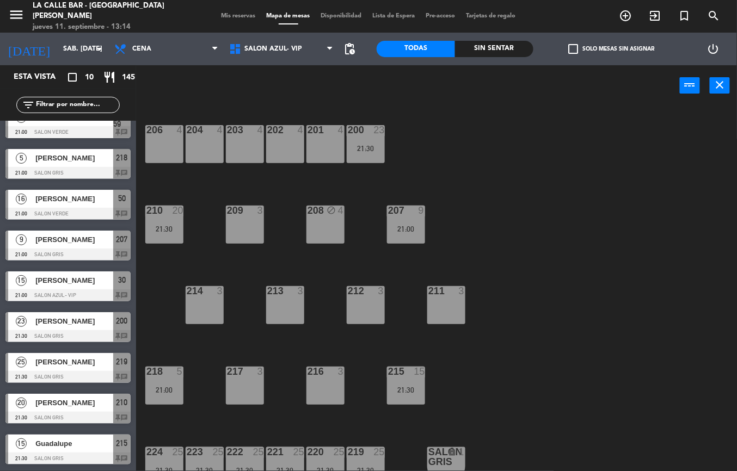
click at [79, 278] on span "Micaela sequeira" at bounding box center [74, 280] width 78 height 11
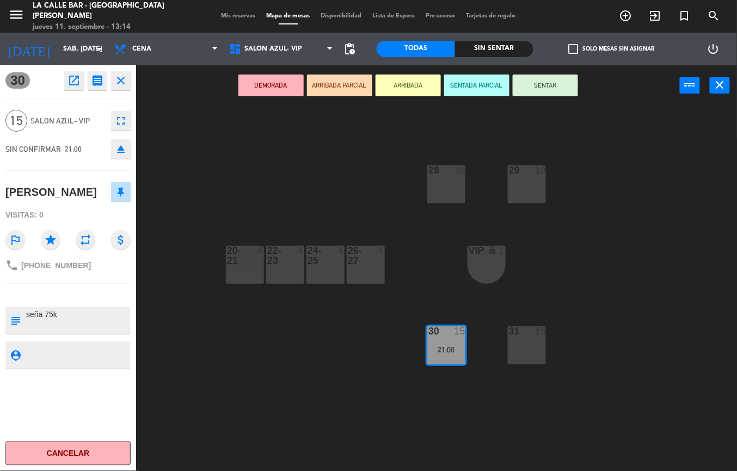
click at [237, 186] on div "28 10 29 10 20-21 4 22-23 4 24-25 4 26-27 4 VIP lock 1 30 15 21:00 31 15" at bounding box center [440, 288] width 593 height 365
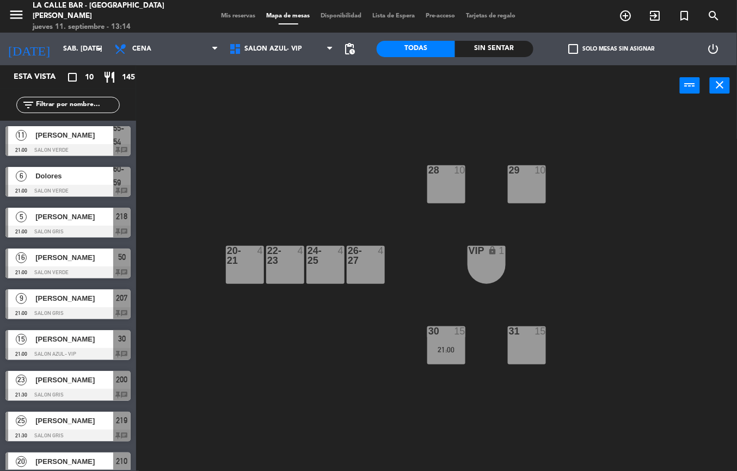
click at [70, 348] on div at bounding box center [67, 354] width 125 height 12
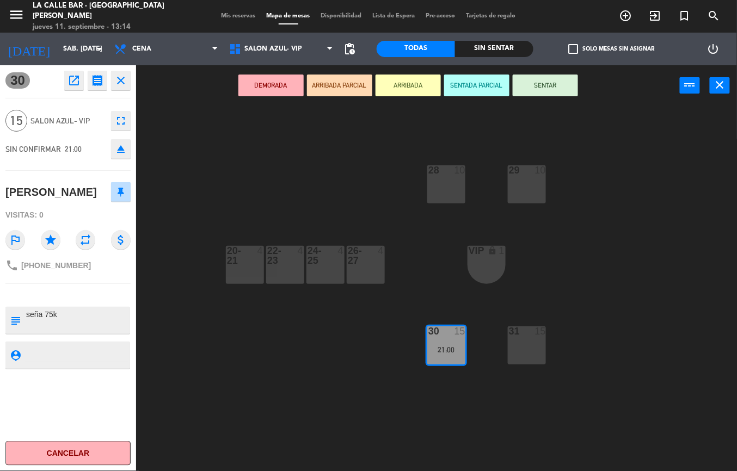
click at [212, 201] on div "28 10 29 10 20-21 4 22-23 4 24-25 4 26-27 4 VIP lock 1 30 15 21:00 31 15" at bounding box center [440, 288] width 593 height 365
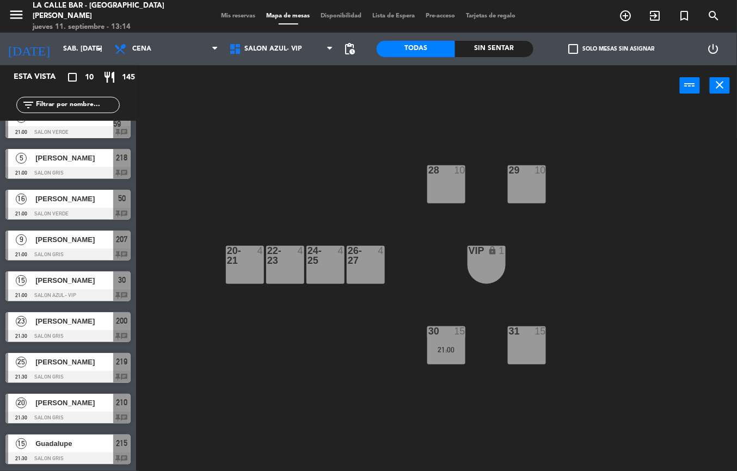
click at [73, 249] on div at bounding box center [67, 255] width 125 height 12
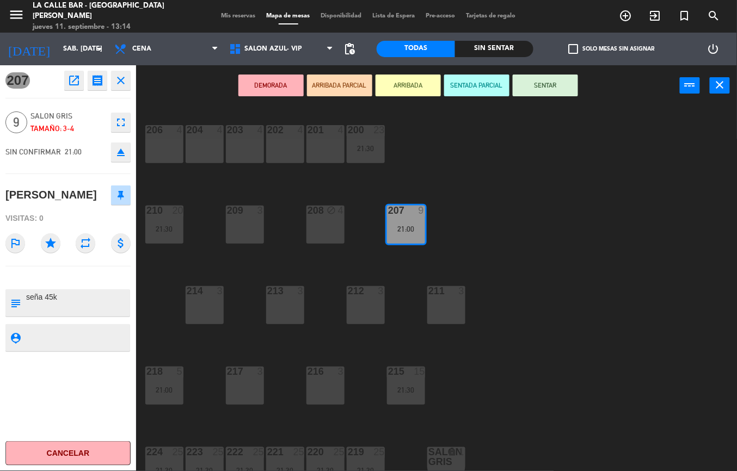
click at [264, 175] on div "206 4 204 4 203 4 202 4 201 4 200 23 21:30 210 20 21:30 209 3 208 block 4 207 9…" at bounding box center [440, 288] width 593 height 365
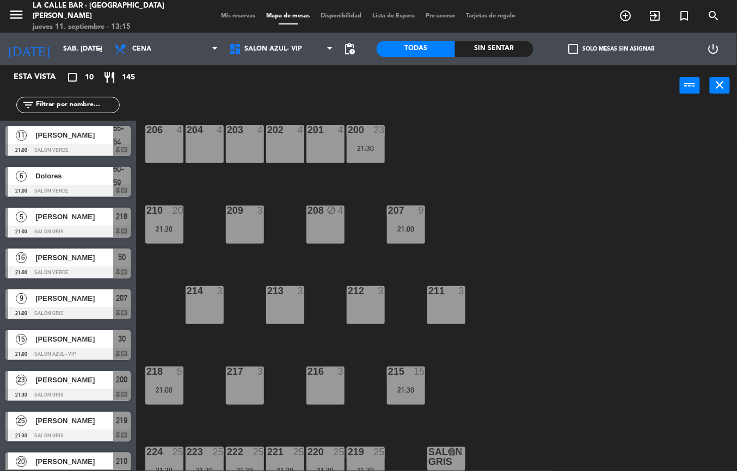
click at [61, 306] on div "Melisa" at bounding box center [73, 299] width 79 height 18
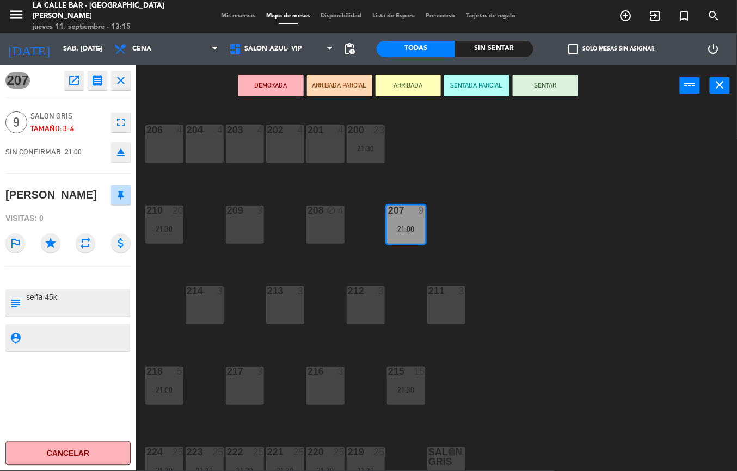
click at [522, 295] on div "206 4 204 4 203 4 202 4 201 4 200 23 21:30 210 20 21:30 209 3 208 block 4 207 9…" at bounding box center [440, 288] width 593 height 365
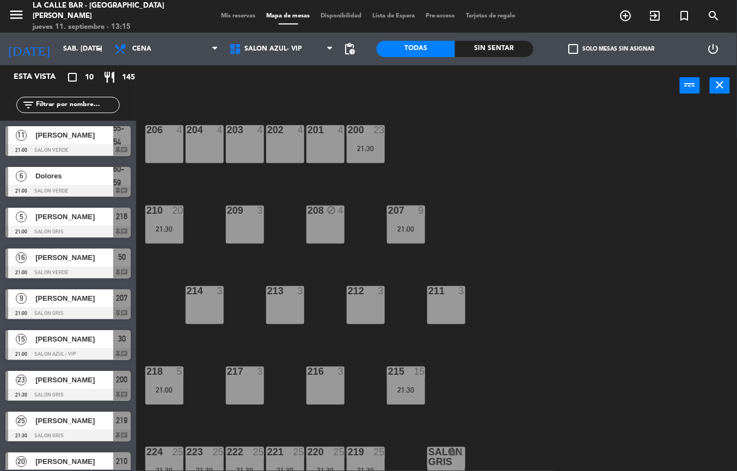
click at [66, 260] on span "Lucila dadamo" at bounding box center [74, 257] width 78 height 11
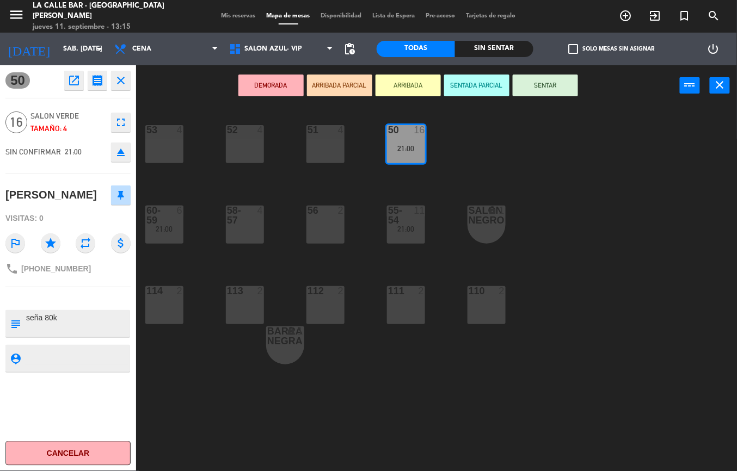
click at [52, 273] on span "+5491132024235" at bounding box center [56, 268] width 70 height 9
copy div "phone"
click at [473, 179] on div "53 4 52 4 51 4 50 16 21:00 60-59 6 21:00 58-57 4 56 2 55-54 11 21:00 SALON NEGR…" at bounding box center [440, 288] width 593 height 365
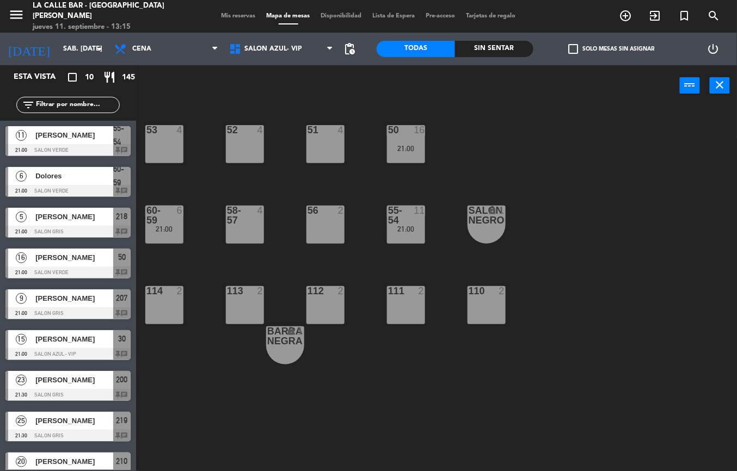
click at [78, 220] on span "Gaston Benavídez" at bounding box center [74, 216] width 78 height 11
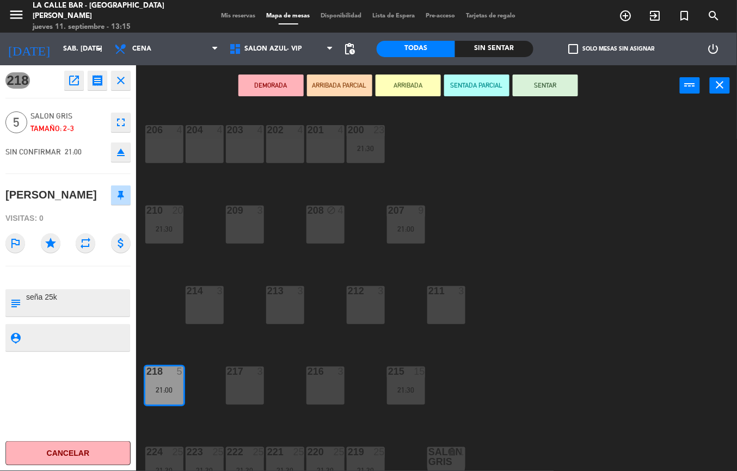
click at [48, 194] on div "Gaston Benavídez" at bounding box center [50, 195] width 91 height 18
copy div "Gaston Benavídez"
click at [184, 343] on div "206 4 204 4 203 4 202 4 201 4 200 23 21:30 210 20 21:30 209 3 208 block 4 207 9…" at bounding box center [440, 288] width 593 height 365
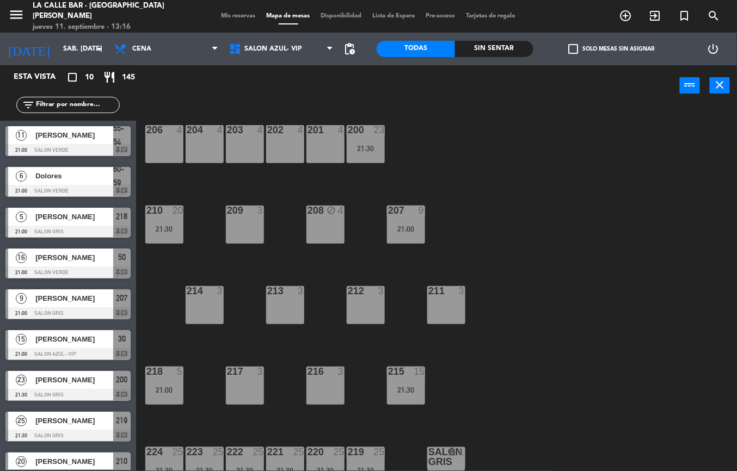
click at [73, 183] on div "Dolores" at bounding box center [73, 176] width 79 height 18
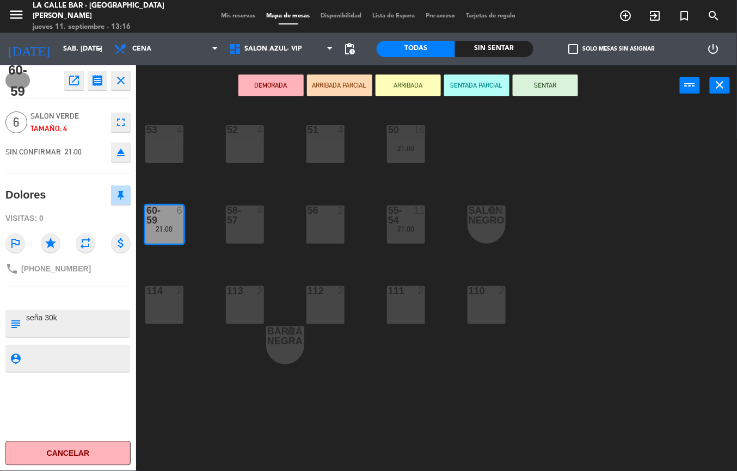
click at [69, 268] on span "+5491140973590" at bounding box center [56, 268] width 70 height 9
click at [210, 257] on div "53 4 52 4 51 4 50 16 21:00 60-59 6 21:00 58-57 4 56 2 55-54 11 21:00 SALON NEGR…" at bounding box center [440, 288] width 593 height 365
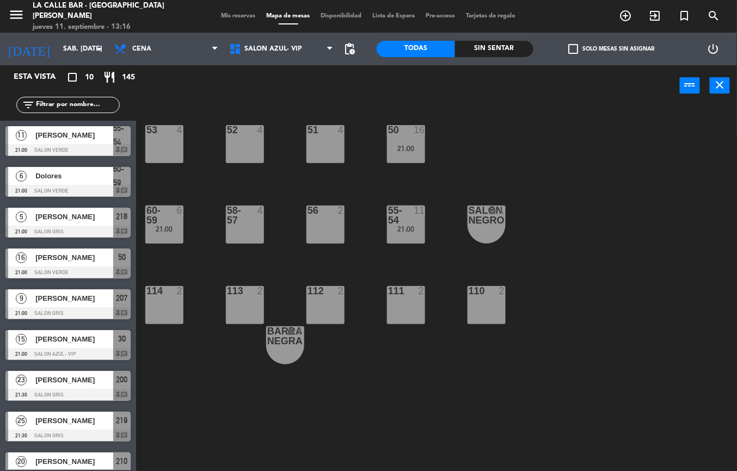
click at [64, 140] on span "Daiana godoy" at bounding box center [74, 135] width 78 height 11
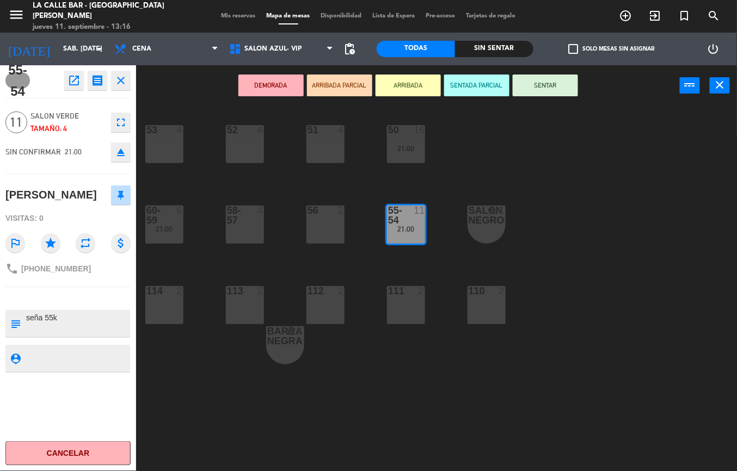
click at [53, 270] on span "+5491154877486" at bounding box center [56, 268] width 70 height 9
click at [157, 351] on div "53 4 52 4 51 4 50 16 21:00 60-59 6 21:00 58-57 4 56 2 55-54 11 21:00 SALON NEGR…" at bounding box center [440, 288] width 593 height 365
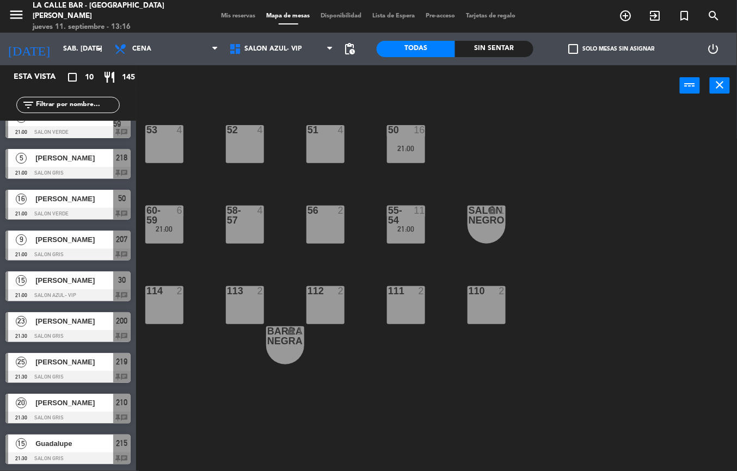
scroll to position [0, 0]
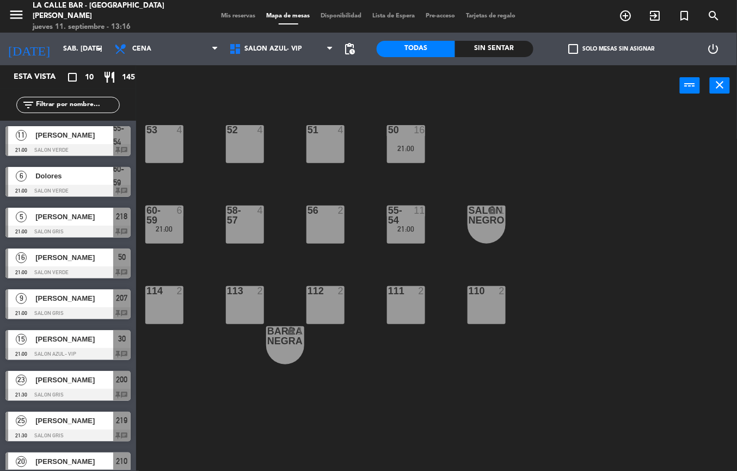
click at [47, 130] on span "Daiana godoy" at bounding box center [74, 135] width 78 height 11
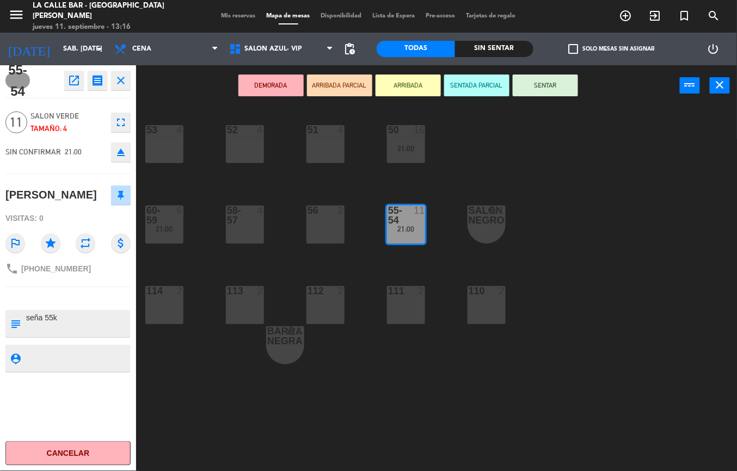
click at [510, 222] on div "1" at bounding box center [505, 216] width 18 height 20
